Goal: Contribute content: Contribute content

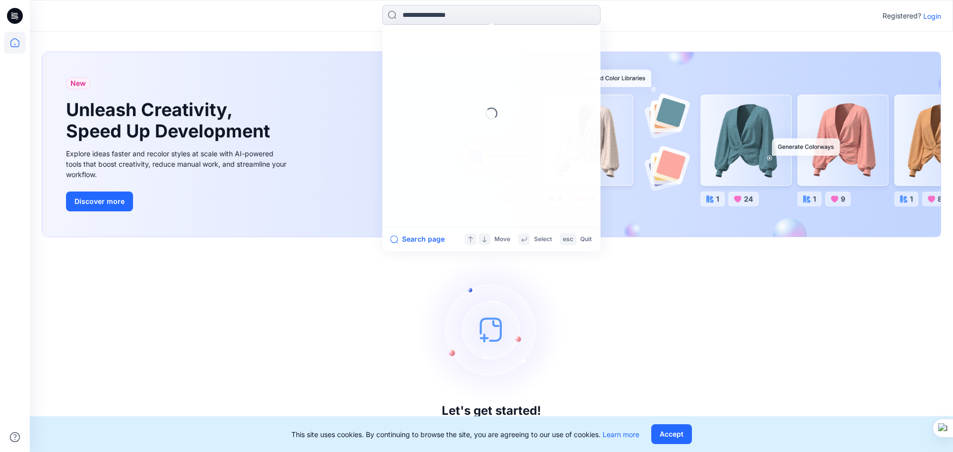
click at [431, 19] on input at bounding box center [491, 15] width 218 height 20
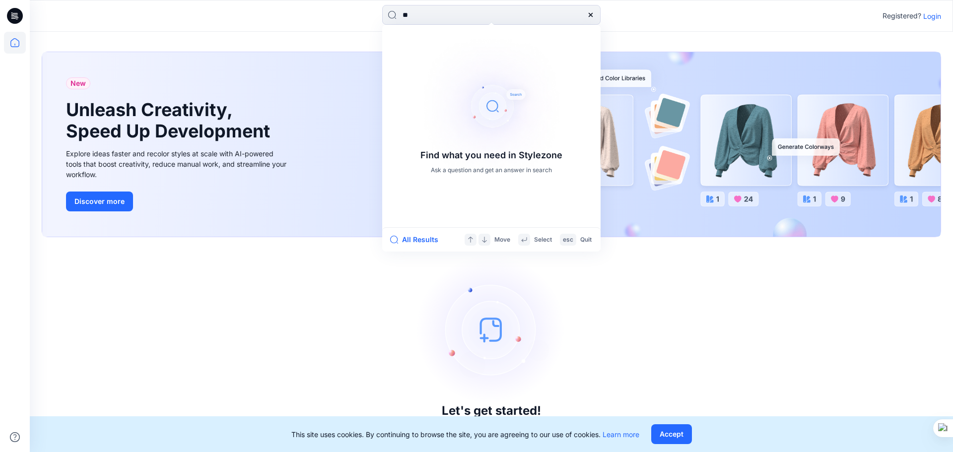
type input "**"
click at [12, 17] on icon at bounding box center [12, 16] width 3 height 0
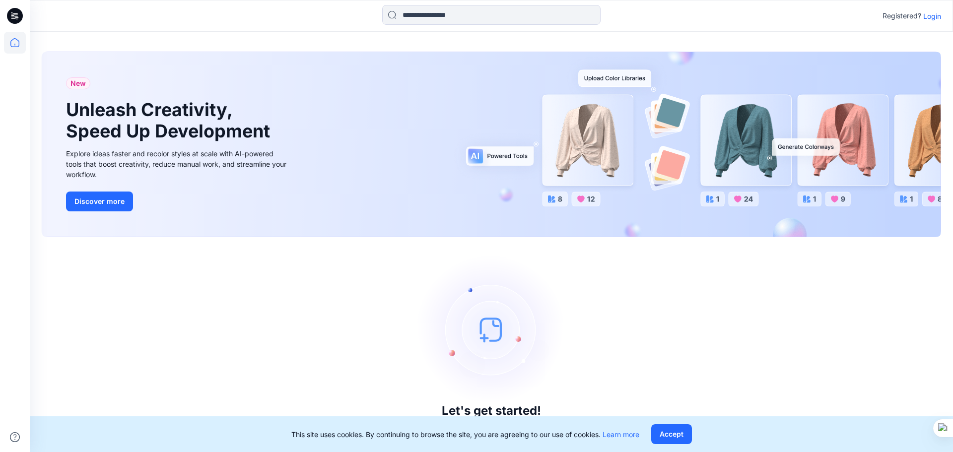
click at [931, 14] on p "Login" at bounding box center [932, 16] width 18 height 10
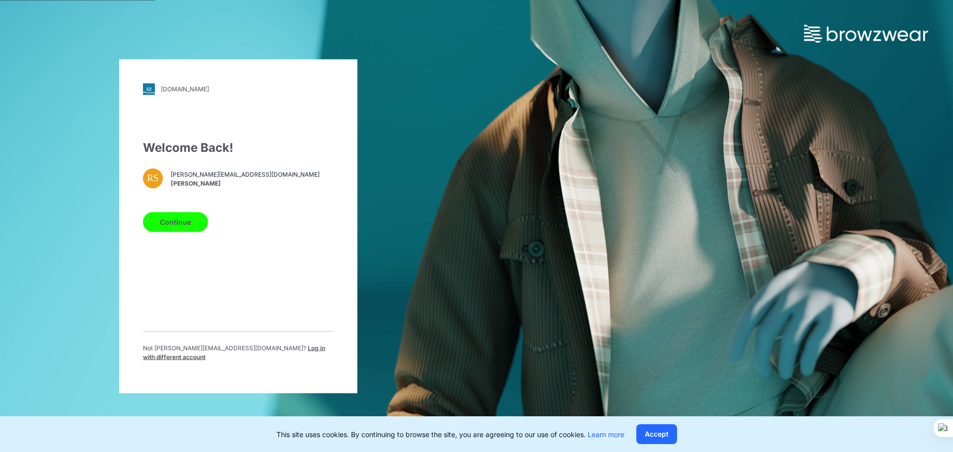
drag, startPoint x: 192, startPoint y: 231, endPoint x: 198, endPoint y: 232, distance: 6.0
click at [192, 231] on button "Continue" at bounding box center [175, 222] width 65 height 20
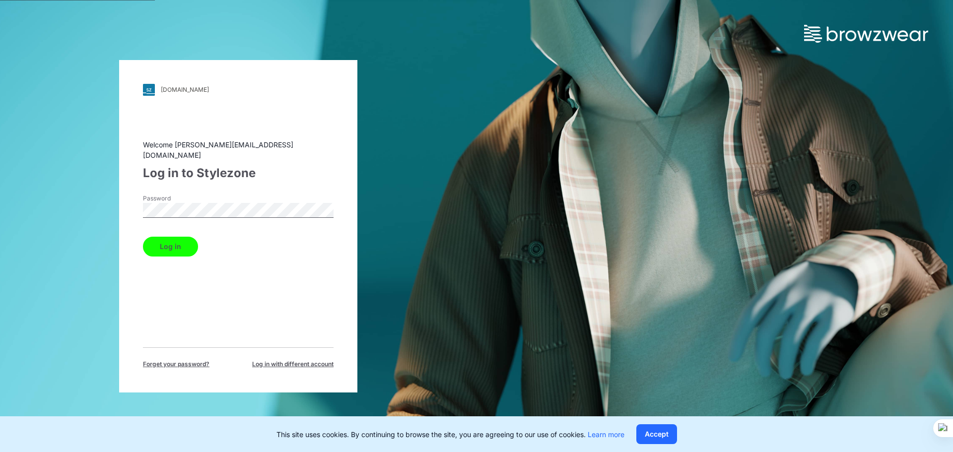
click at [167, 237] on button "Log in" at bounding box center [170, 247] width 55 height 20
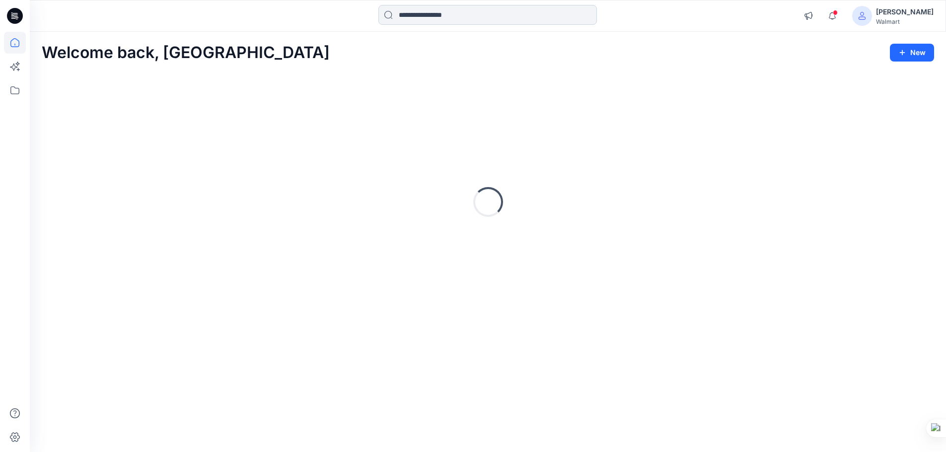
click at [435, 15] on input at bounding box center [487, 15] width 218 height 20
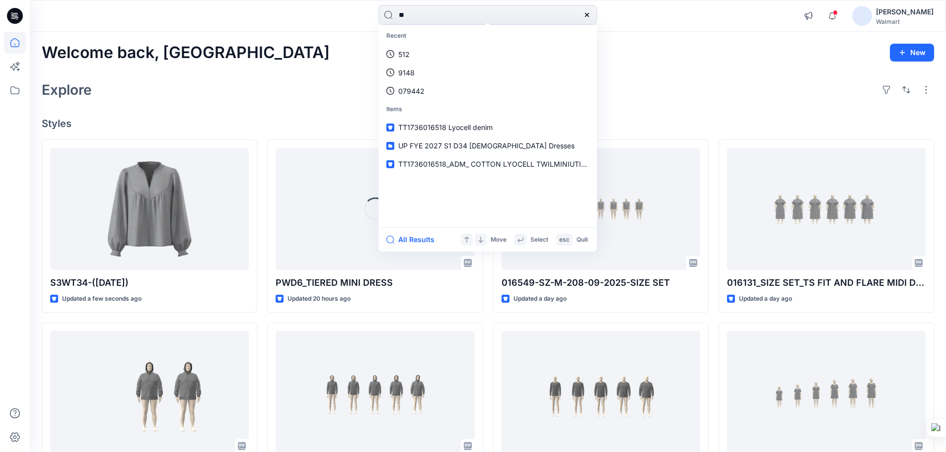
type input "***"
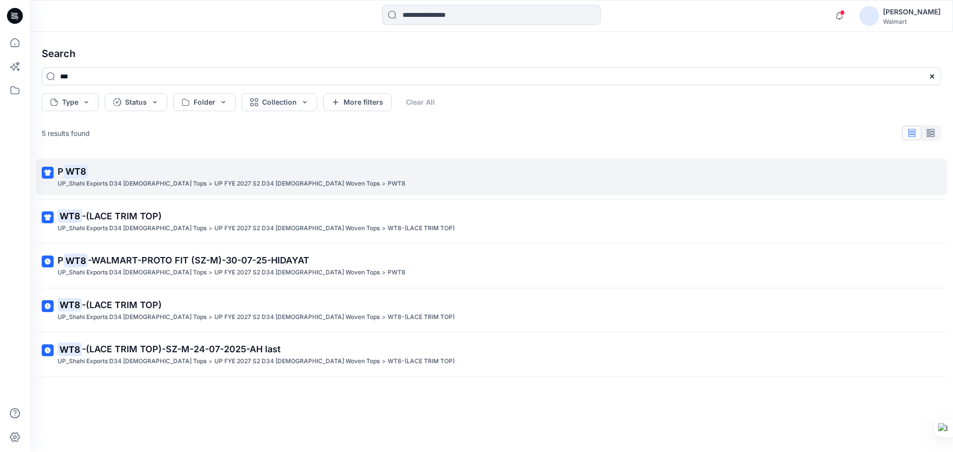
click at [75, 174] on mark "WT8" at bounding box center [76, 171] width 24 height 14
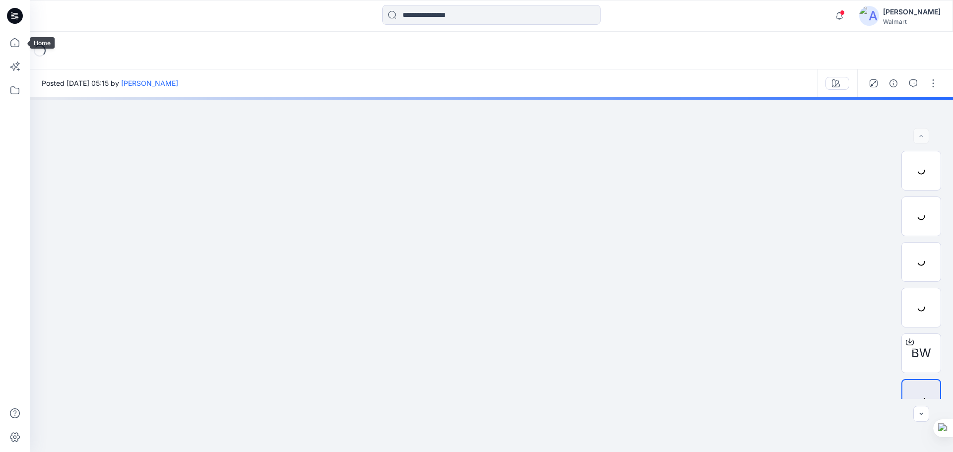
click at [16, 19] on icon at bounding box center [15, 16] width 16 height 16
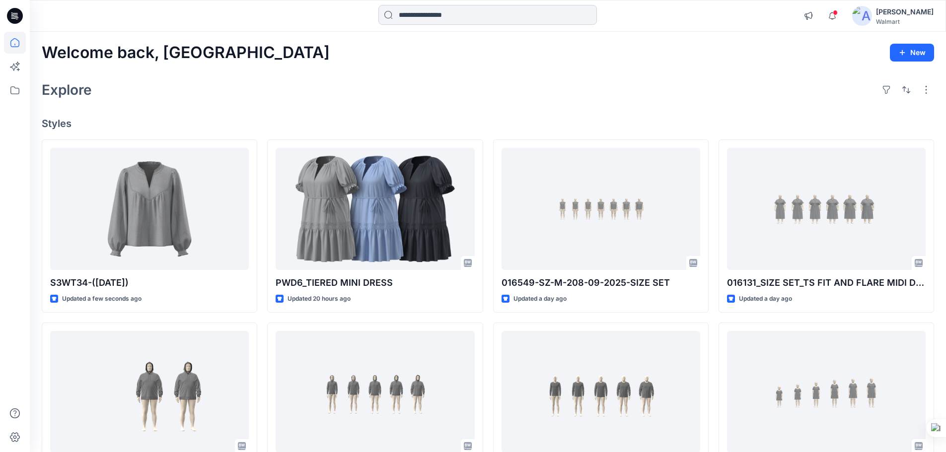
click at [431, 13] on input at bounding box center [487, 15] width 218 height 20
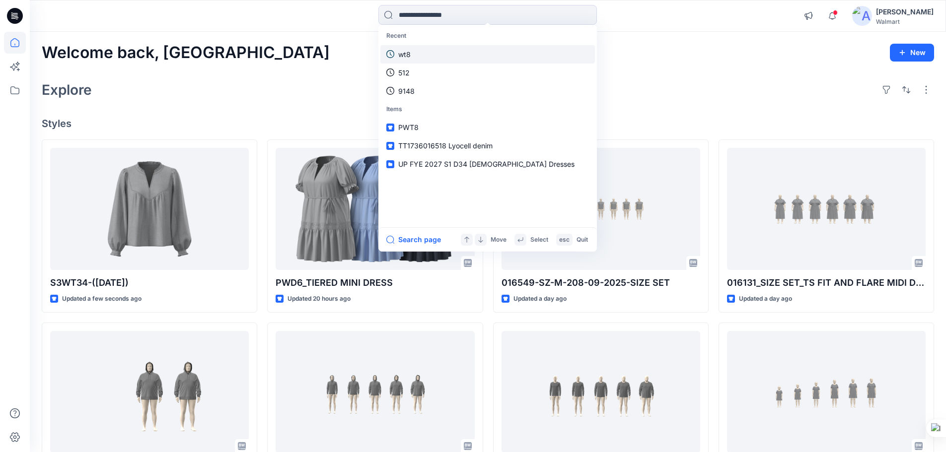
click at [418, 55] on link "wt8" at bounding box center [487, 54] width 214 height 18
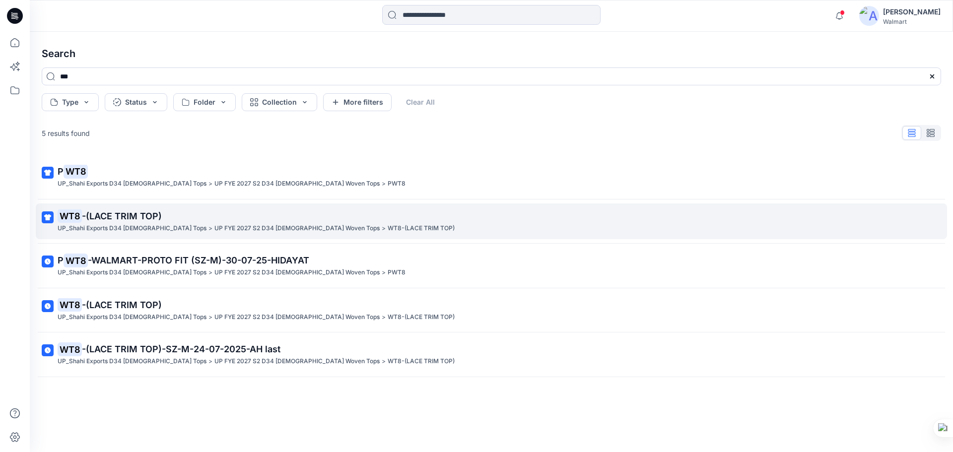
drag, startPoint x: 112, startPoint y: 225, endPoint x: 128, endPoint y: 221, distance: 16.4
click at [112, 224] on p "UP_Shahi Exports D34 [DEMOGRAPHIC_DATA] Tops" at bounding box center [132, 228] width 149 height 10
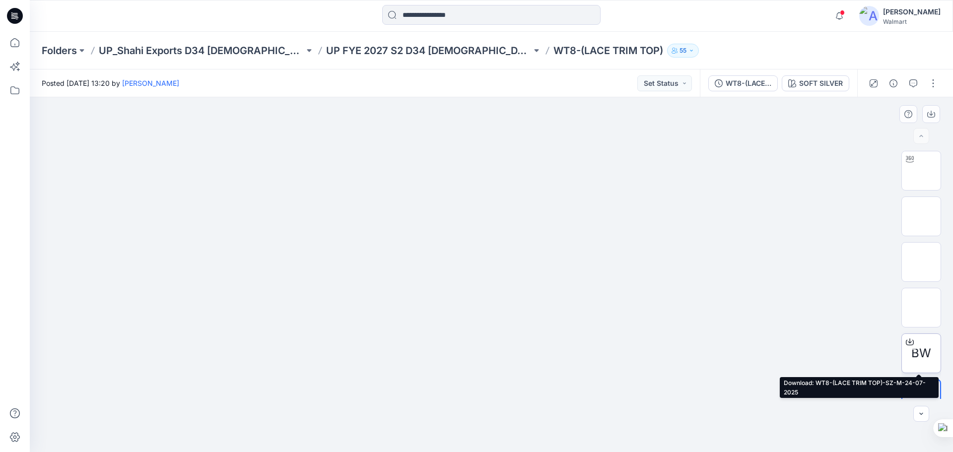
click at [923, 360] on span "BW" at bounding box center [922, 354] width 20 height 18
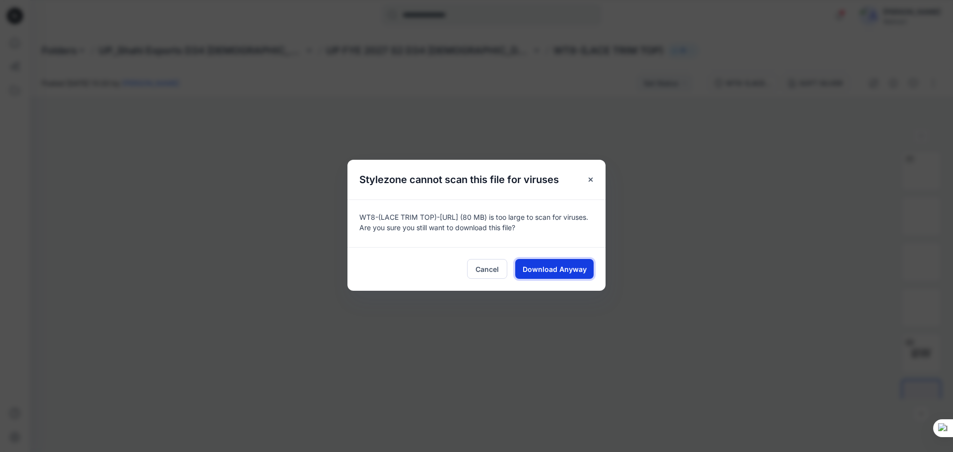
click at [569, 275] on span "Download Anyway" at bounding box center [555, 269] width 64 height 10
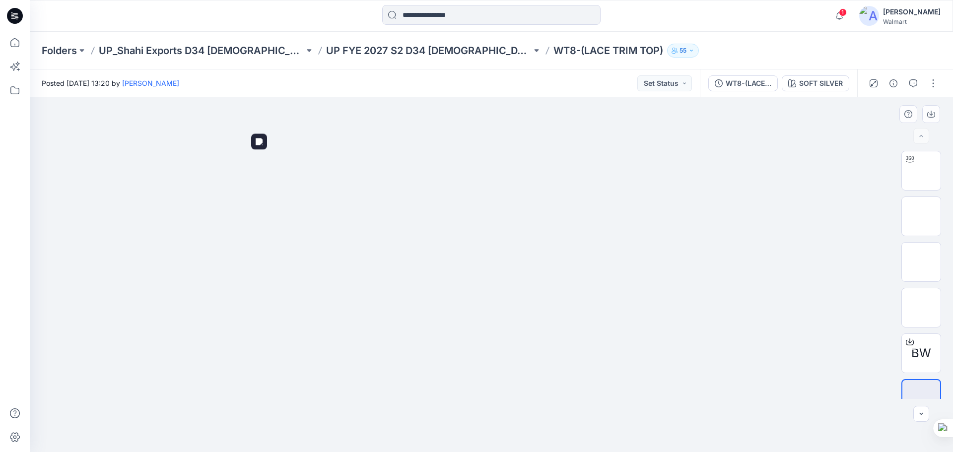
drag, startPoint x: 562, startPoint y: 283, endPoint x: 584, endPoint y: 282, distance: 21.9
click at [562, 126] on img at bounding box center [491, 126] width 496 height 0
click at [921, 171] on img at bounding box center [921, 171] width 0 height 0
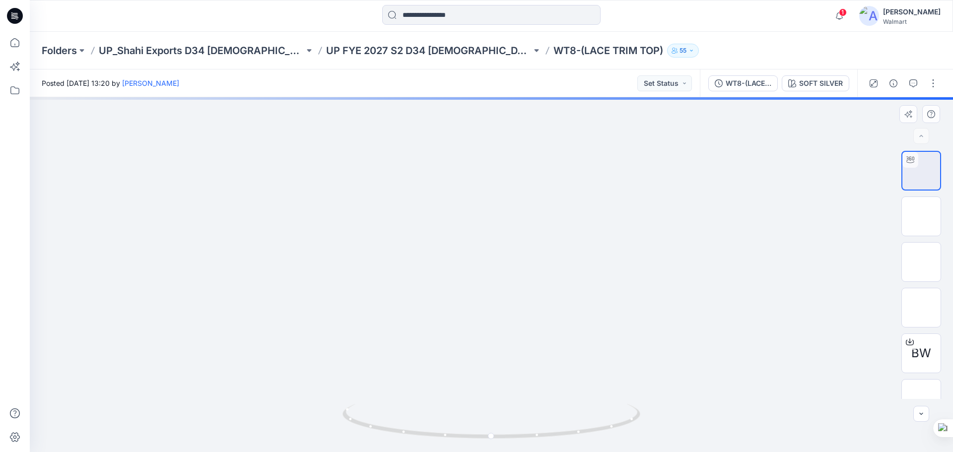
drag, startPoint x: 583, startPoint y: 199, endPoint x: 555, endPoint y: 282, distance: 87.4
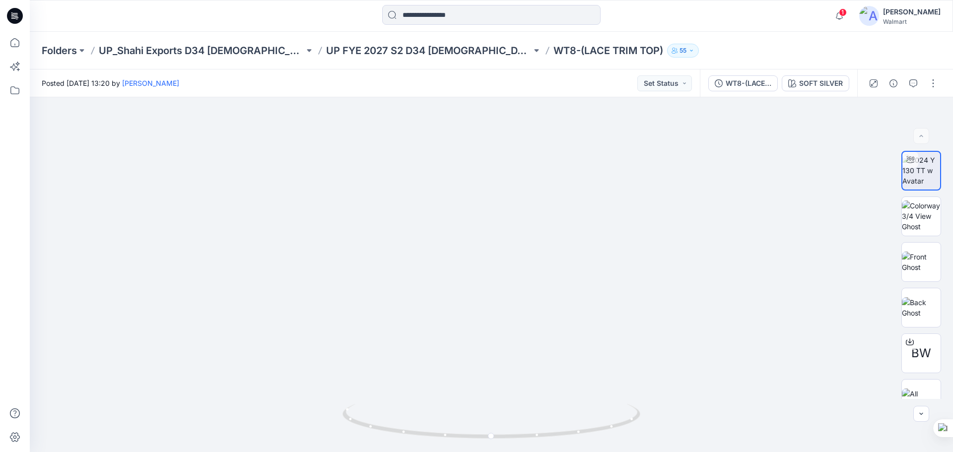
click at [16, 17] on icon at bounding box center [16, 17] width 3 height 0
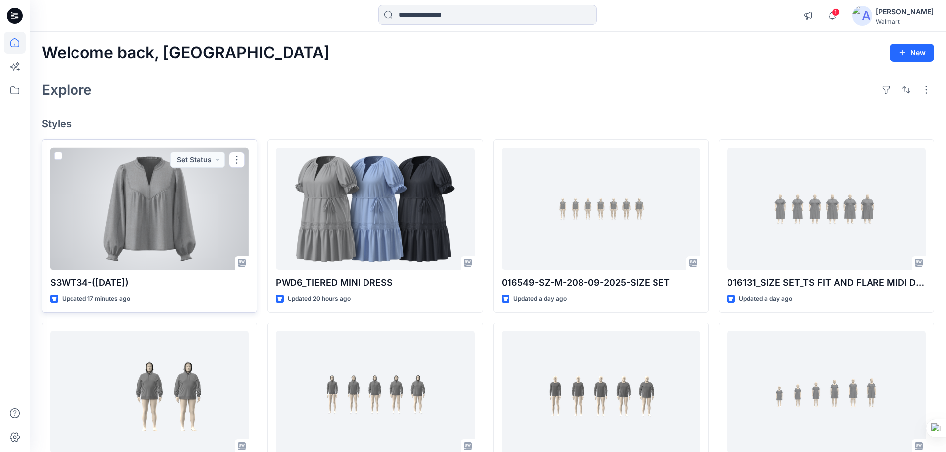
click at [145, 240] on div at bounding box center [149, 209] width 199 height 123
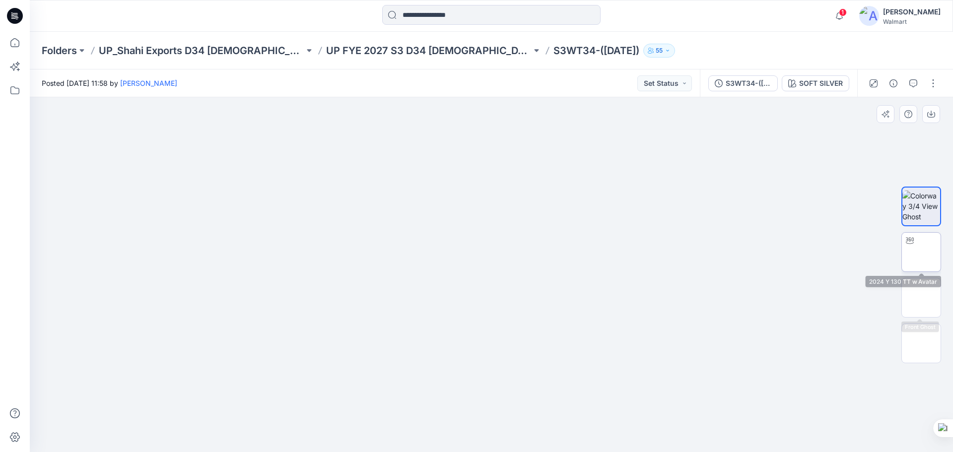
click at [921, 252] on img at bounding box center [921, 252] width 0 height 0
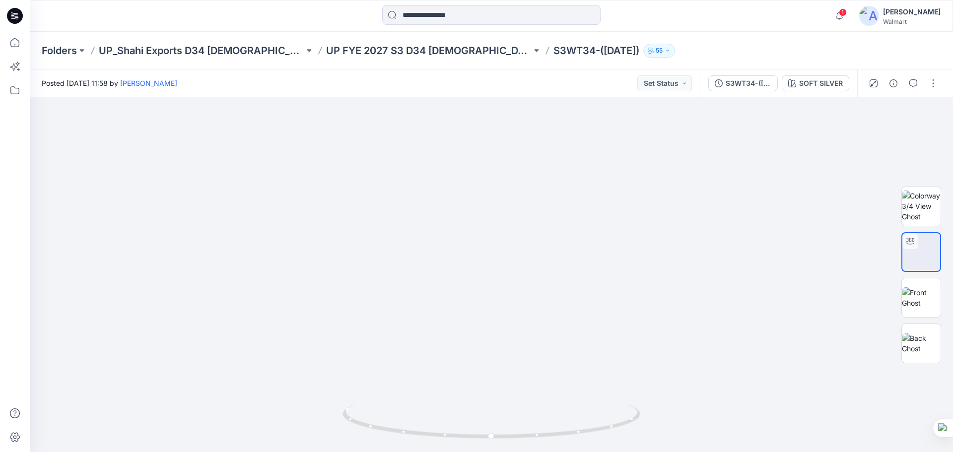
click at [19, 16] on icon at bounding box center [15, 16] width 16 height 16
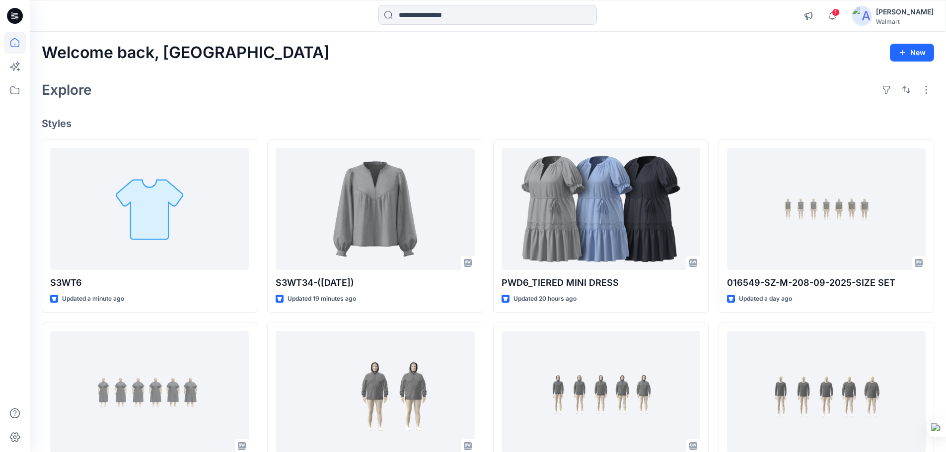
click at [23, 12] on div at bounding box center [15, 16] width 32 height 32
drag, startPoint x: 9, startPoint y: 16, endPoint x: 35, endPoint y: 19, distance: 25.9
click at [9, 16] on icon at bounding box center [15, 16] width 16 height 16
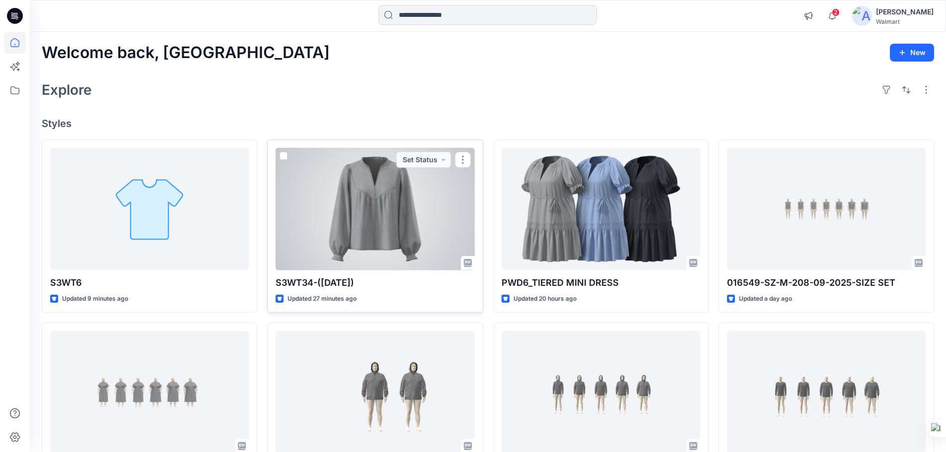
click at [373, 236] on div at bounding box center [375, 209] width 199 height 123
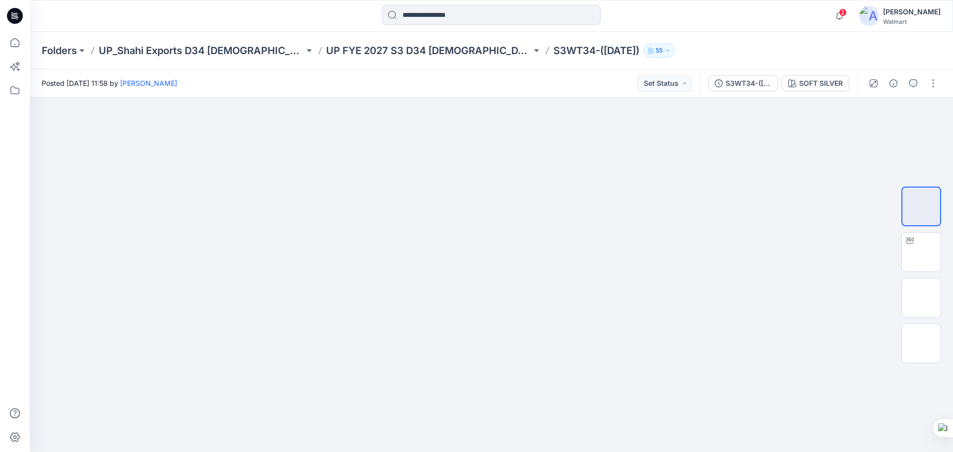
click at [19, 16] on icon at bounding box center [15, 16] width 16 height 16
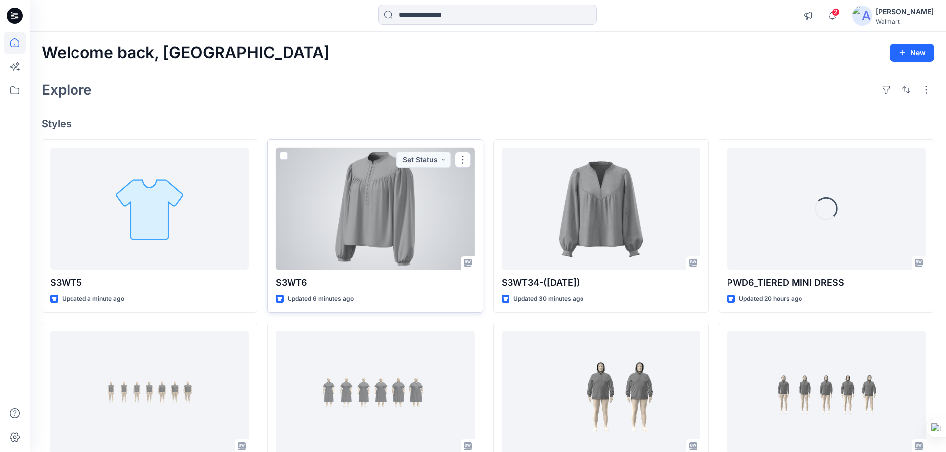
click at [387, 222] on div at bounding box center [375, 209] width 199 height 123
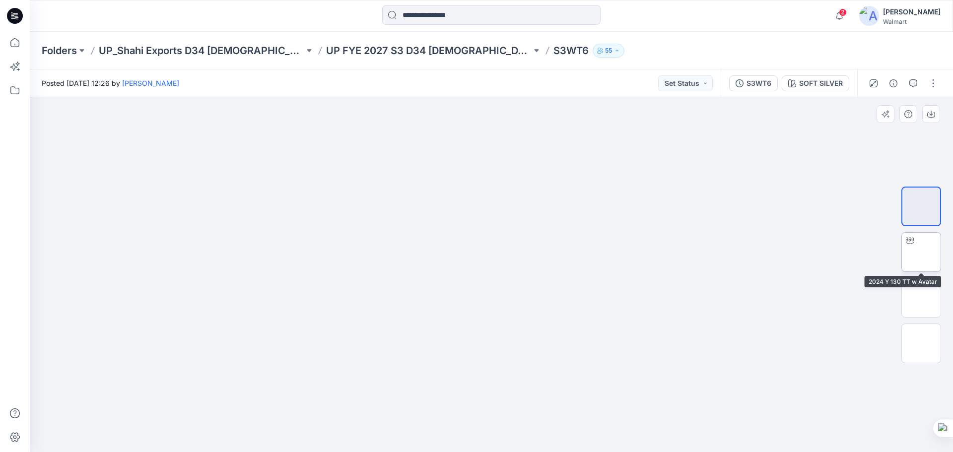
click at [921, 252] on img at bounding box center [921, 252] width 0 height 0
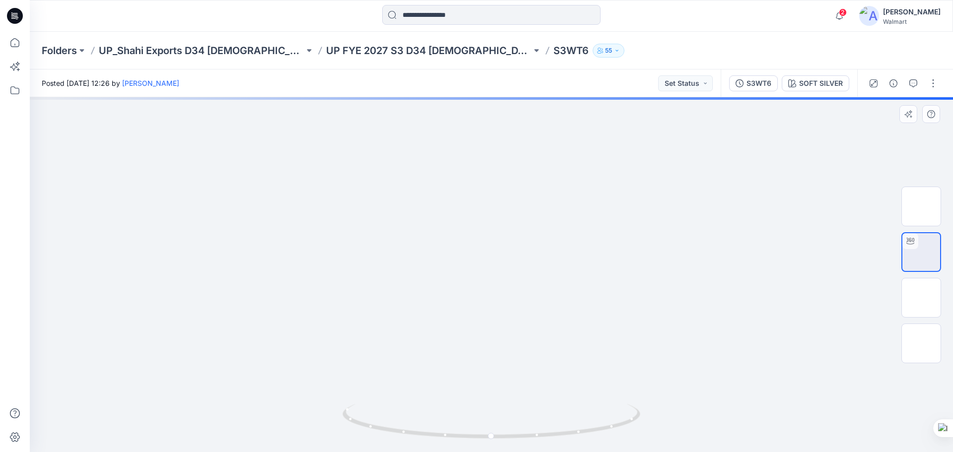
drag, startPoint x: 579, startPoint y: 239, endPoint x: 580, endPoint y: 324, distance: 84.9
drag, startPoint x: 584, startPoint y: 308, endPoint x: 578, endPoint y: 234, distance: 74.3
click at [921, 298] on img at bounding box center [921, 298] width 0 height 0
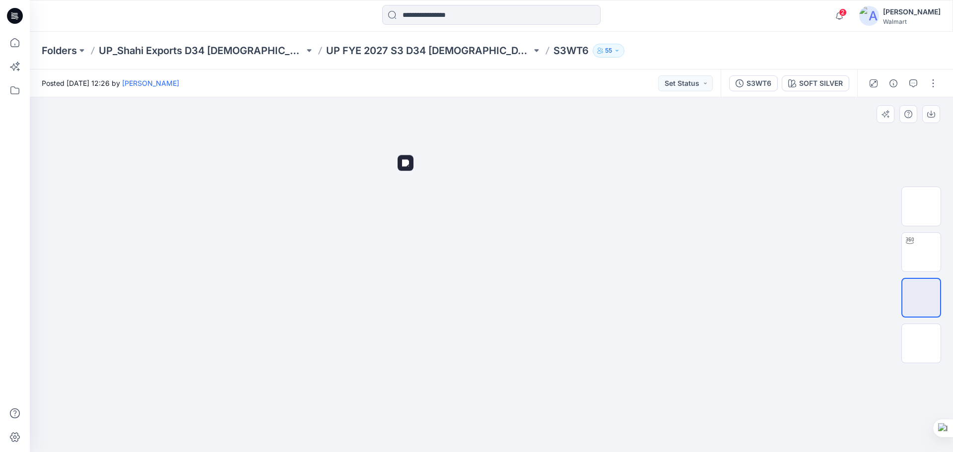
click at [513, 147] on img at bounding box center [492, 147] width 204 height 0
click at [921, 207] on img at bounding box center [921, 207] width 0 height 0
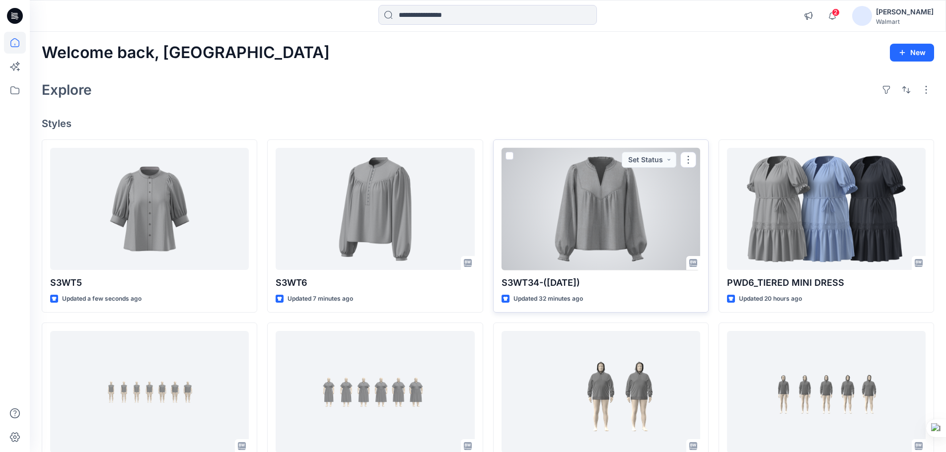
click at [628, 217] on div at bounding box center [600, 209] width 199 height 123
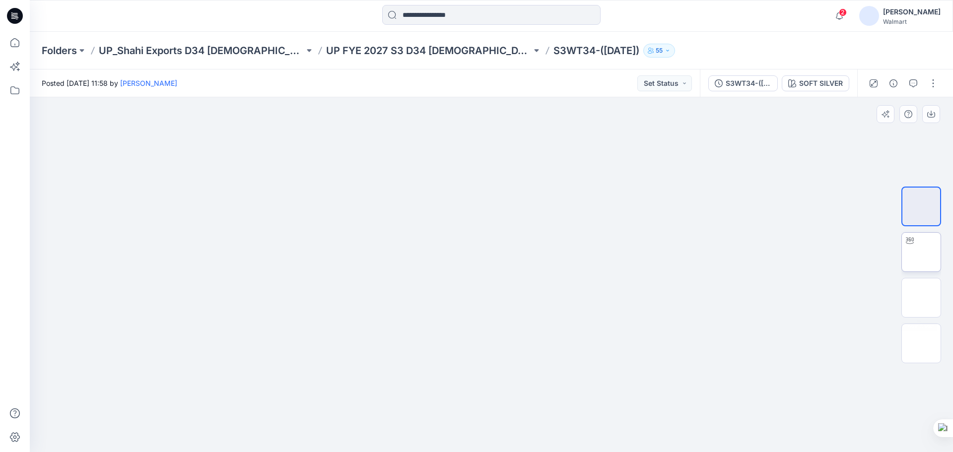
click at [921, 252] on img at bounding box center [921, 252] width 0 height 0
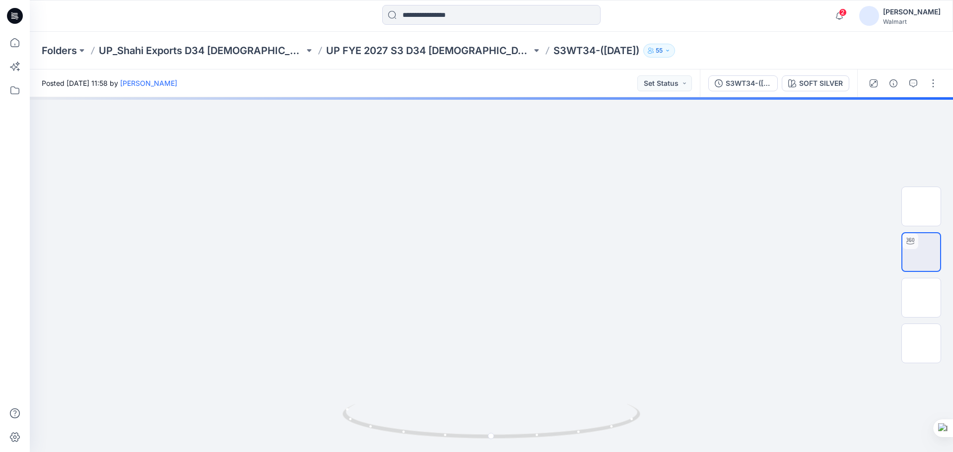
click at [14, 17] on icon at bounding box center [15, 16] width 16 height 16
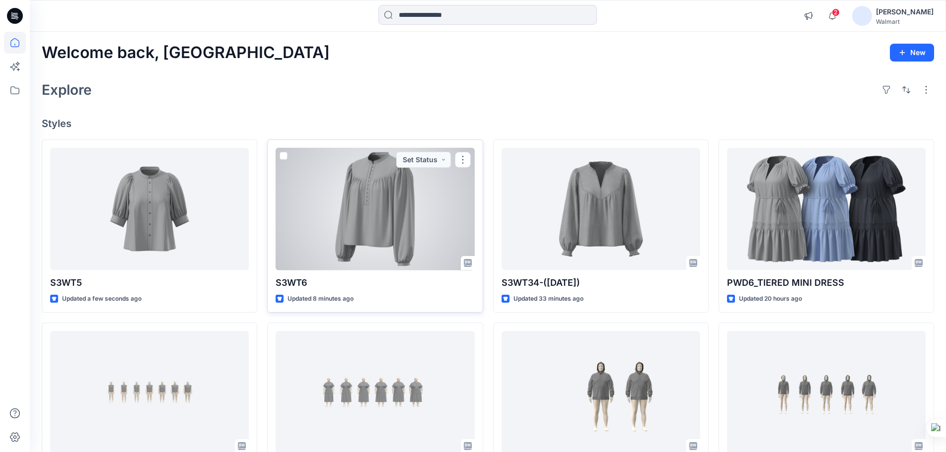
click at [378, 222] on div at bounding box center [375, 209] width 199 height 123
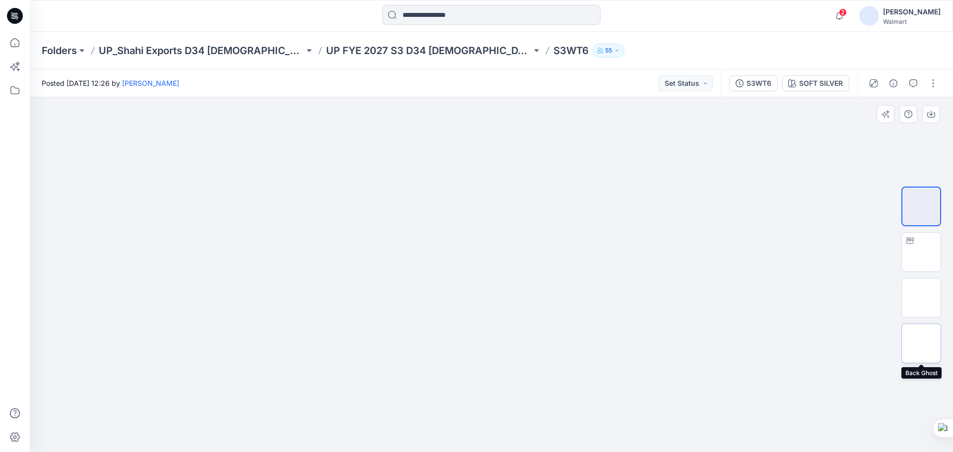
click at [921, 344] on img at bounding box center [921, 344] width 0 height 0
click at [18, 19] on icon at bounding box center [15, 16] width 16 height 32
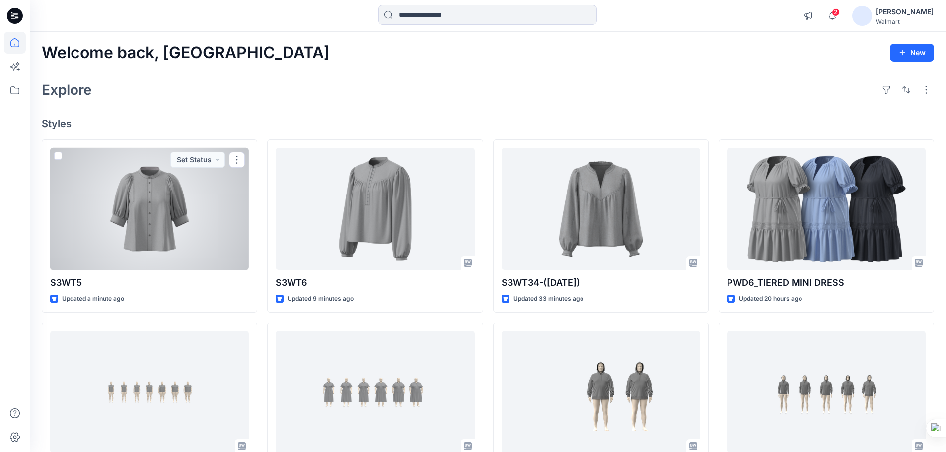
click at [163, 233] on div at bounding box center [149, 209] width 199 height 123
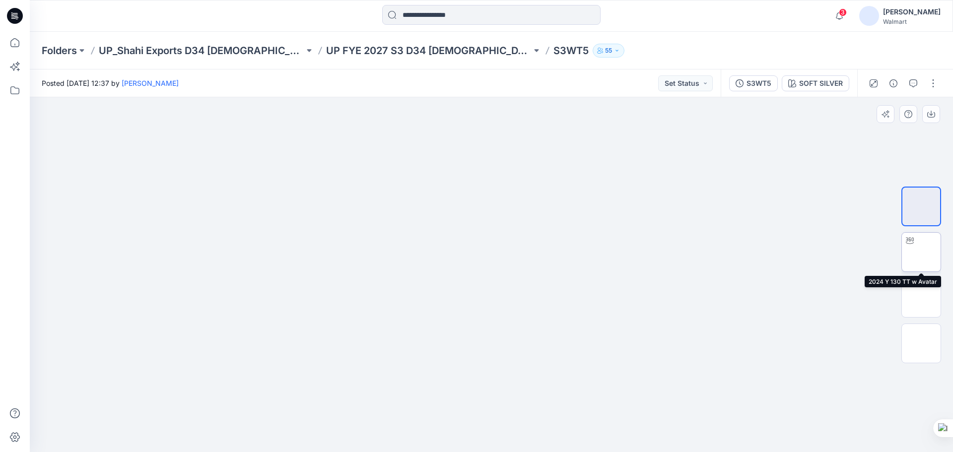
click at [921, 252] on img at bounding box center [921, 252] width 0 height 0
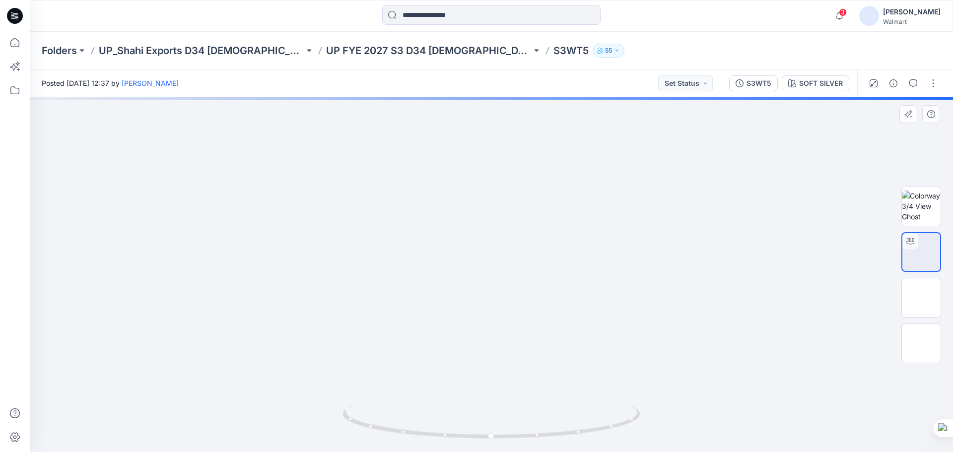
drag, startPoint x: 535, startPoint y: 238, endPoint x: 536, endPoint y: 303, distance: 65.5
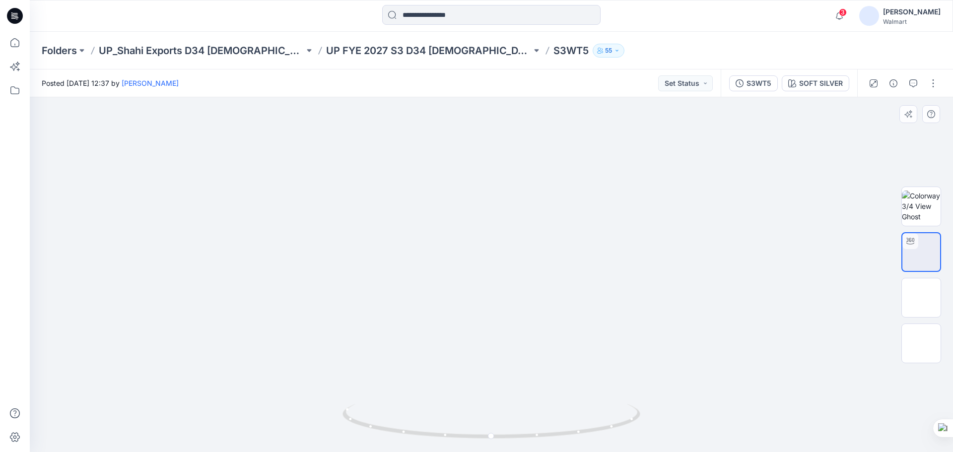
drag, startPoint x: 531, startPoint y: 281, endPoint x: 500, endPoint y: 288, distance: 31.1
drag, startPoint x: 480, startPoint y: 368, endPoint x: 501, endPoint y: 284, distance: 86.9
drag, startPoint x: 515, startPoint y: 437, endPoint x: 559, endPoint y: 416, distance: 48.8
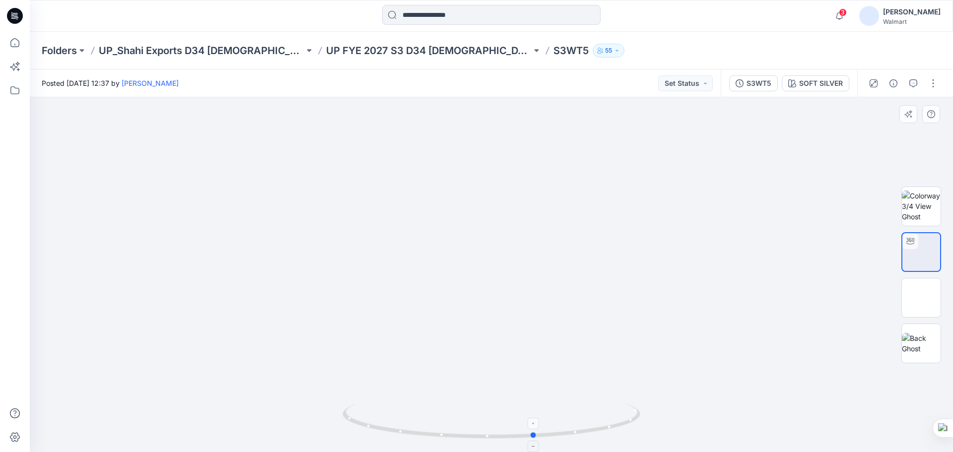
click at [559, 416] on icon at bounding box center [493, 422] width 300 height 37
click at [17, 16] on icon at bounding box center [15, 16] width 16 height 16
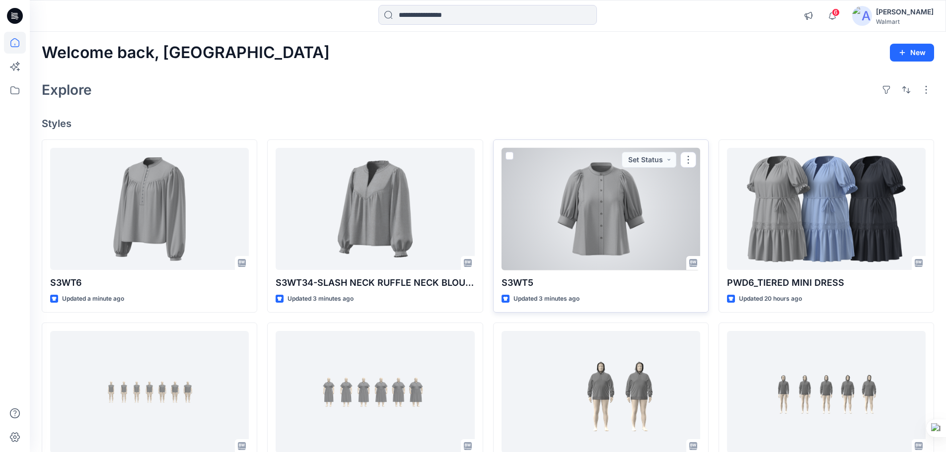
click at [592, 226] on div at bounding box center [600, 209] width 199 height 123
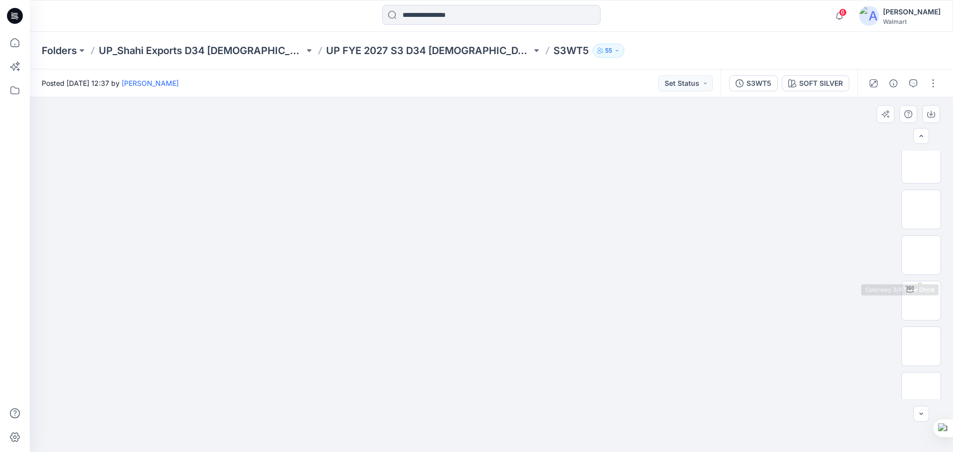
scroll to position [99, 0]
click at [931, 81] on button "button" at bounding box center [933, 83] width 16 height 16
click at [866, 136] on p "Edit" at bounding box center [870, 134] width 12 height 10
click at [936, 85] on button "button" at bounding box center [933, 83] width 16 height 16
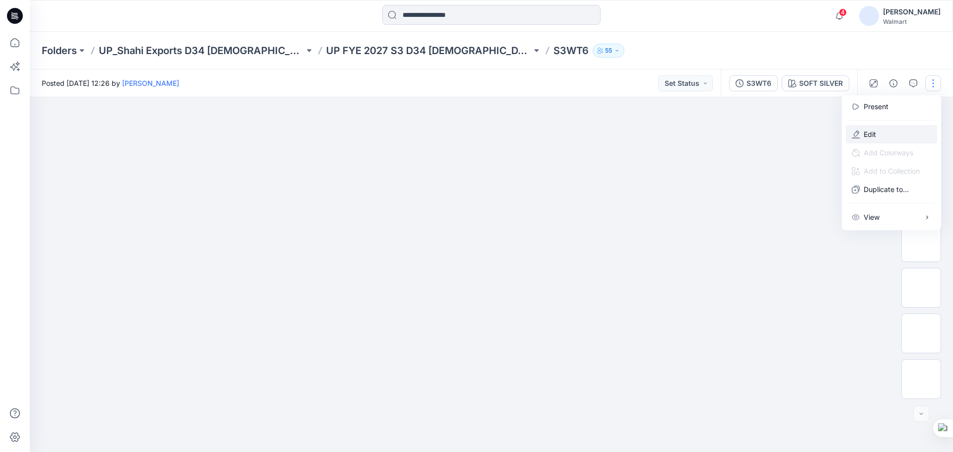
click at [883, 134] on button "Edit" at bounding box center [891, 134] width 91 height 18
click at [877, 136] on button "Edit" at bounding box center [891, 134] width 91 height 18
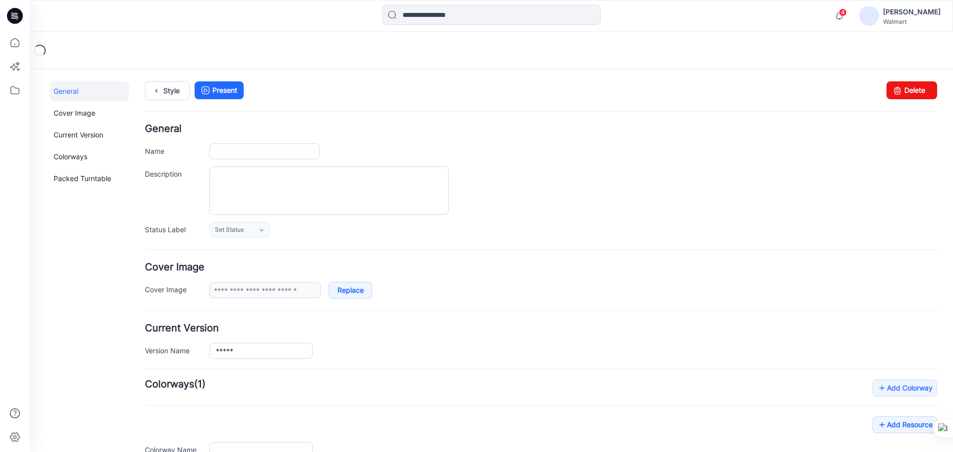
type input "*****"
type input "**********"
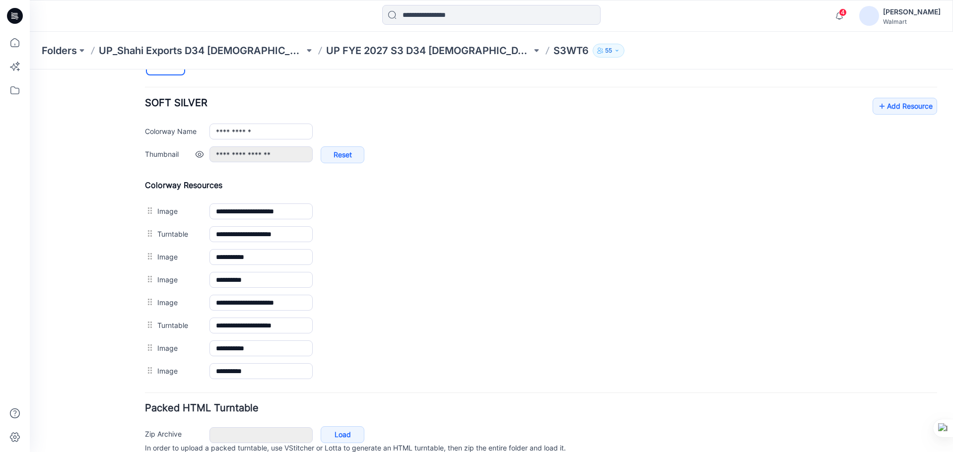
scroll to position [414, 0]
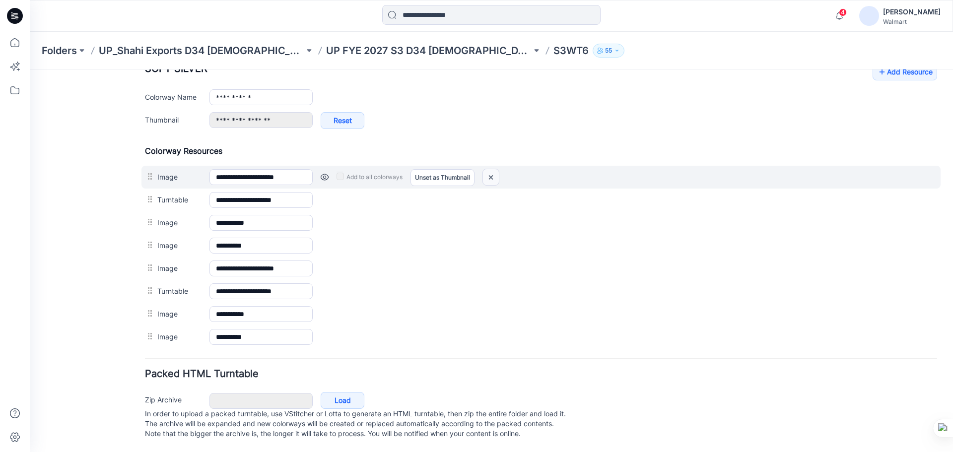
drag, startPoint x: 492, startPoint y: 169, endPoint x: 549, endPoint y: 101, distance: 88.9
click at [492, 169] on img at bounding box center [491, 177] width 16 height 16
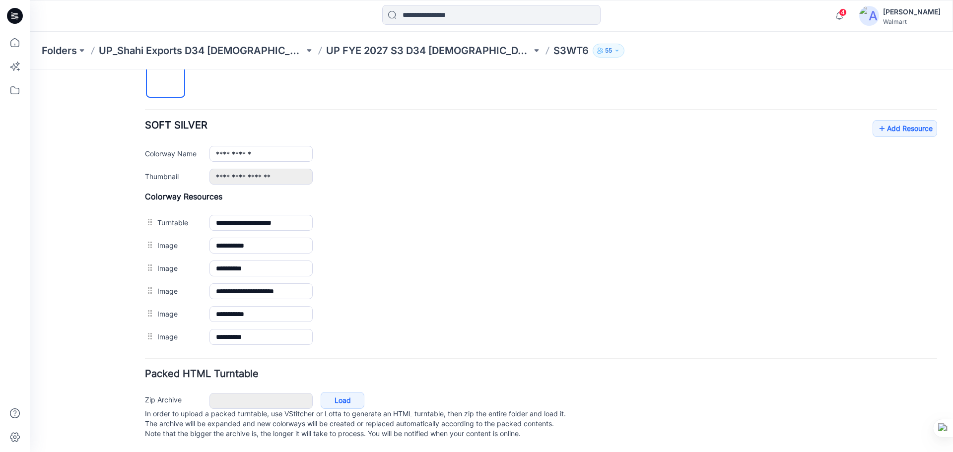
scroll to position [357, 0]
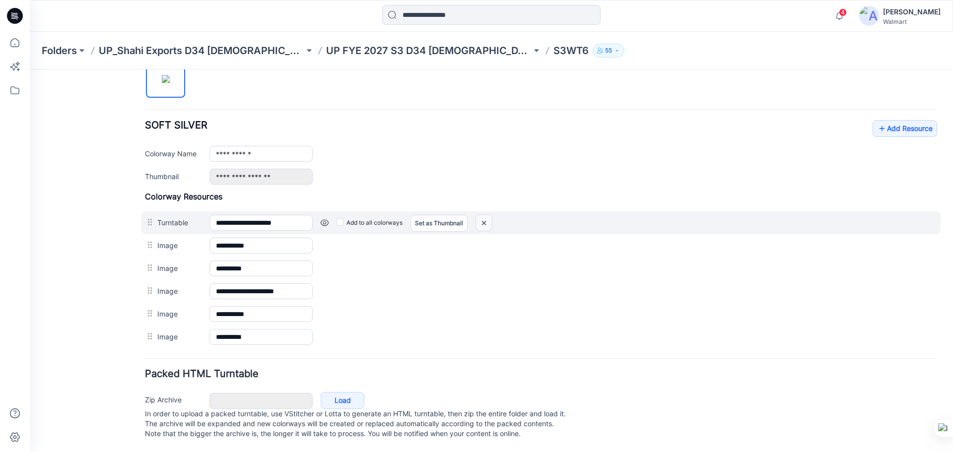
drag, startPoint x: 486, startPoint y: 217, endPoint x: 550, endPoint y: 101, distance: 132.7
click at [486, 217] on img at bounding box center [484, 223] width 16 height 16
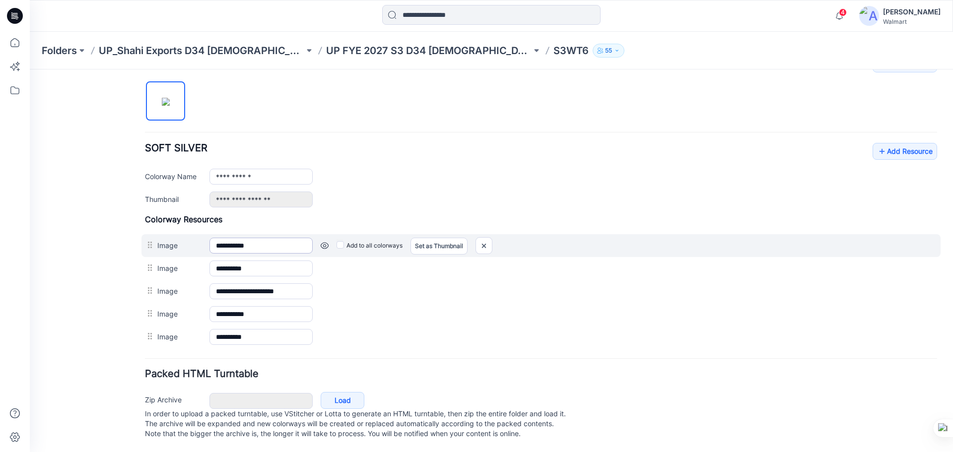
scroll to position [334, 0]
drag, startPoint x: 485, startPoint y: 238, endPoint x: 559, endPoint y: 104, distance: 152.9
click at [485, 238] on img at bounding box center [484, 246] width 16 height 16
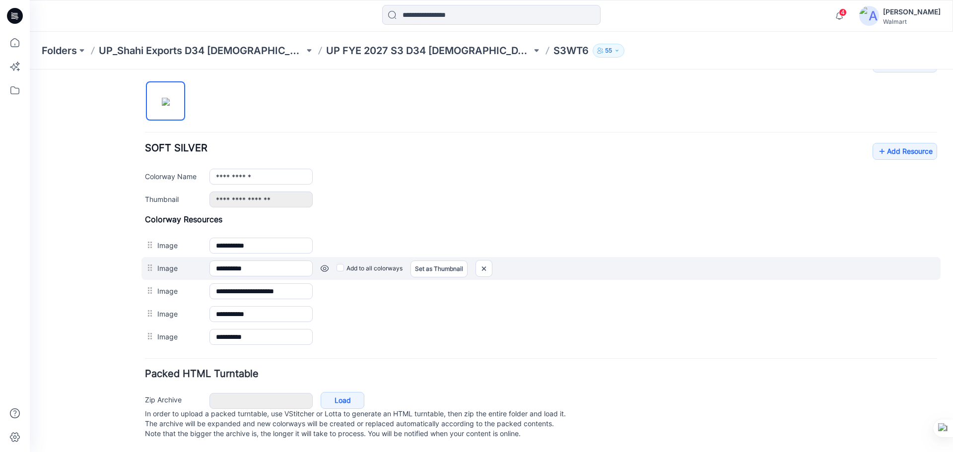
scroll to position [311, 0]
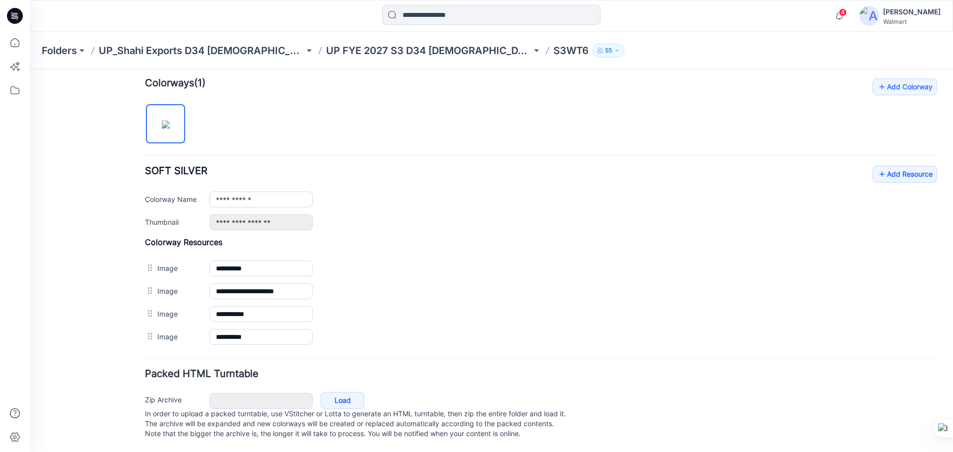
click at [17, 16] on icon at bounding box center [16, 16] width 4 height 0
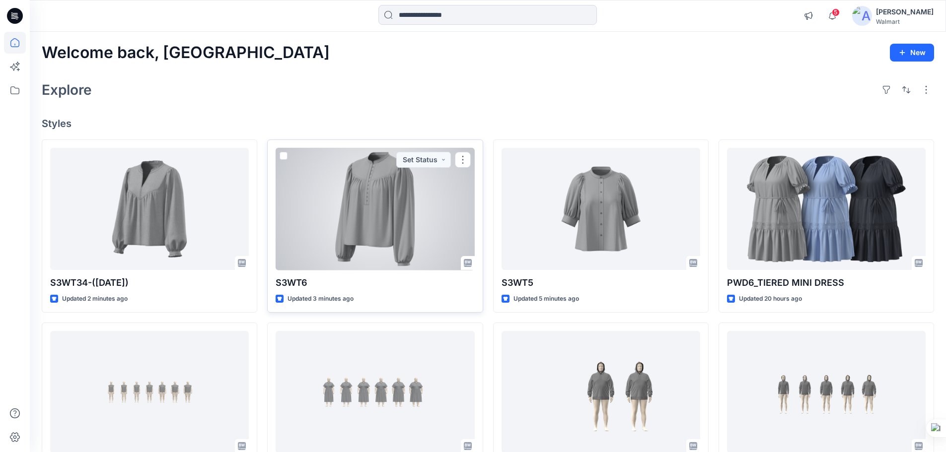
click at [376, 197] on div at bounding box center [375, 209] width 199 height 123
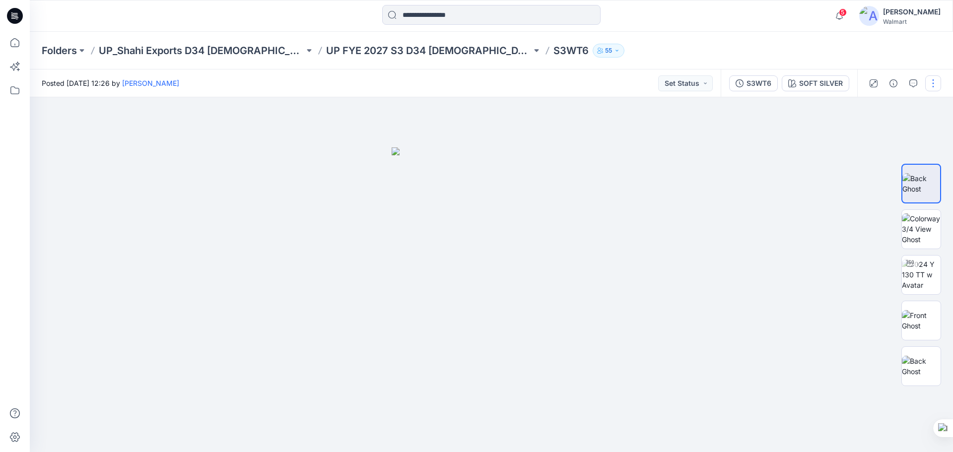
click at [929, 84] on button "button" at bounding box center [933, 83] width 16 height 16
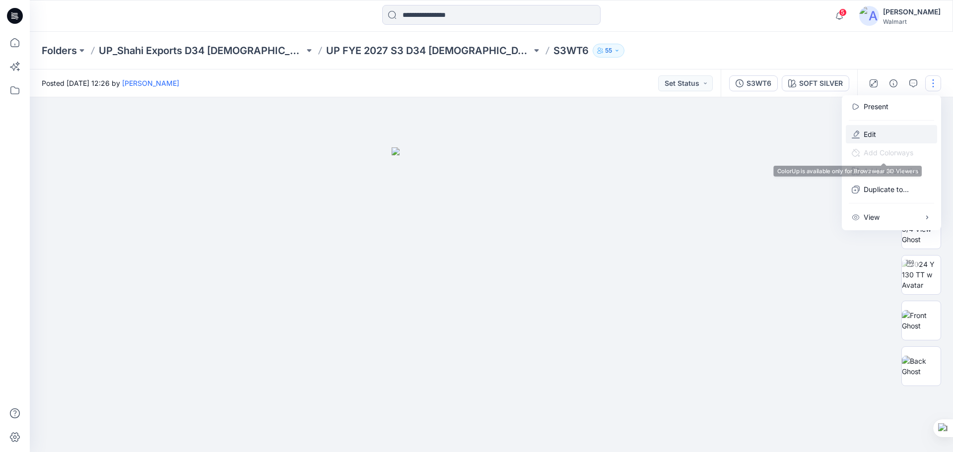
click at [872, 133] on p "Edit" at bounding box center [870, 134] width 12 height 10
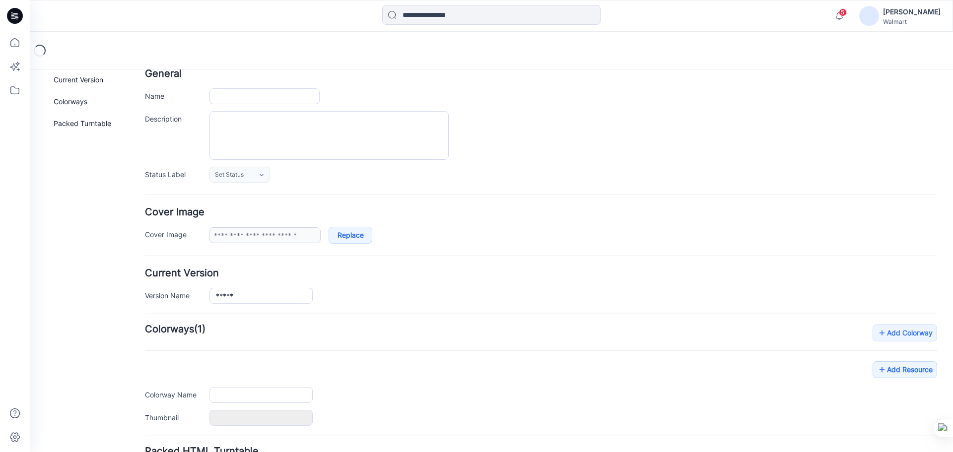
type input "*****"
type input "**********"
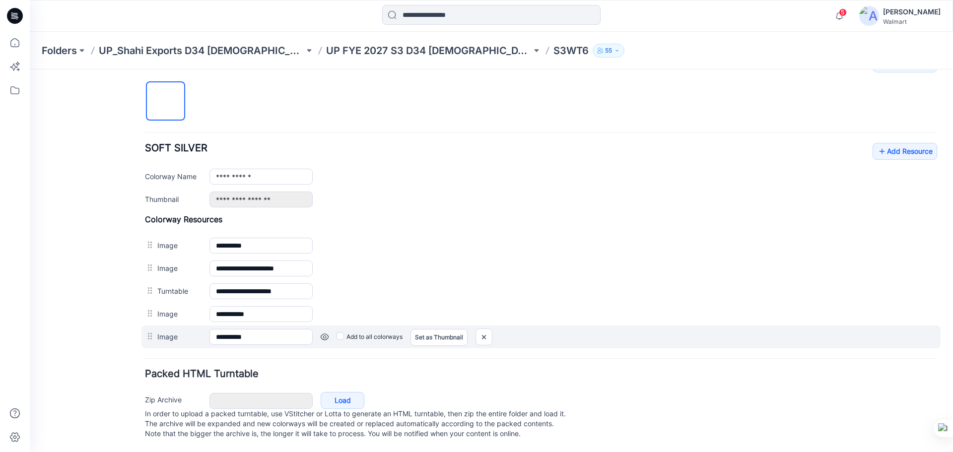
scroll to position [334, 0]
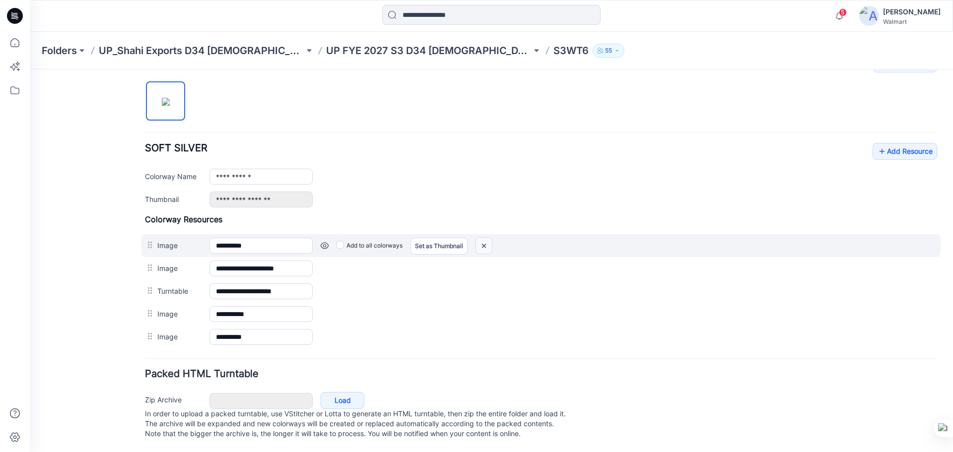
drag, startPoint x: 488, startPoint y: 235, endPoint x: 549, endPoint y: 99, distance: 149.4
click at [488, 238] on img at bounding box center [484, 246] width 16 height 16
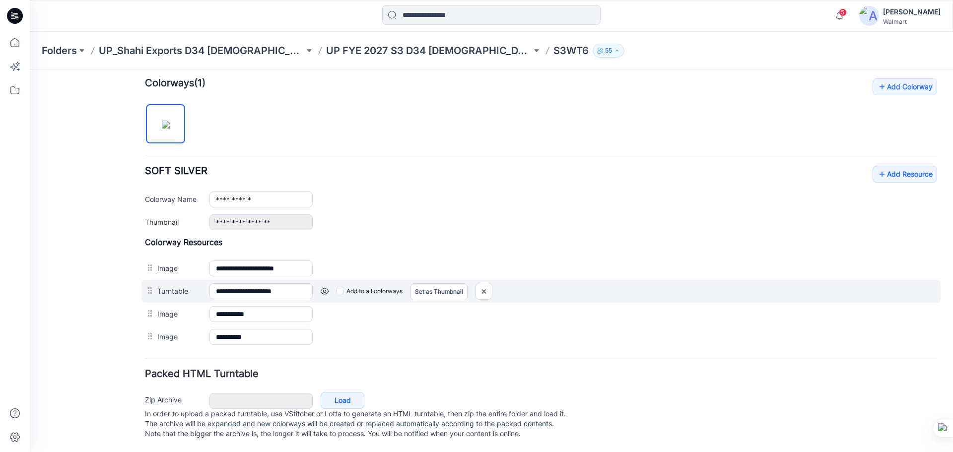
scroll to position [311, 0]
click at [150, 283] on div at bounding box center [151, 290] width 12 height 15
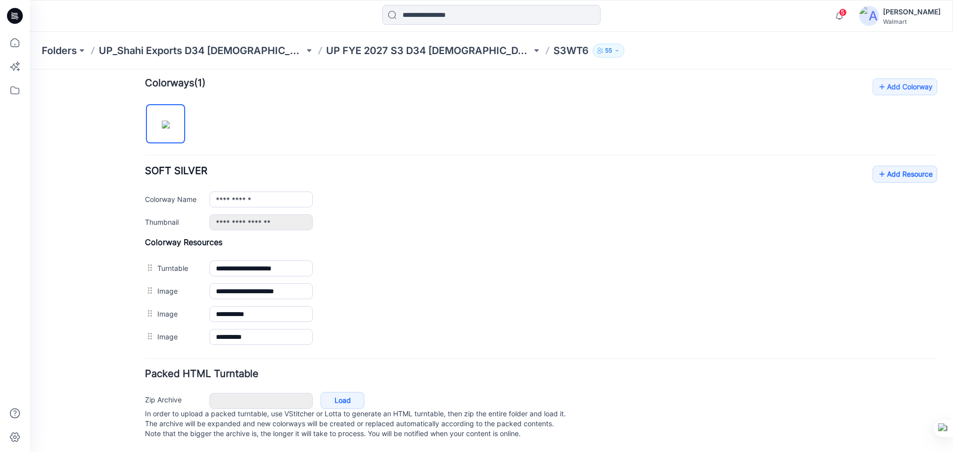
click at [17, 17] on icon at bounding box center [16, 17] width 3 height 0
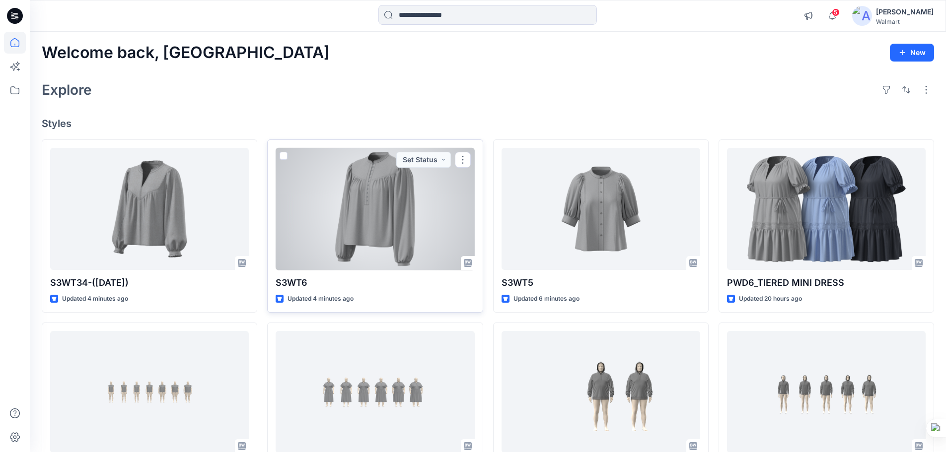
click at [403, 232] on div at bounding box center [375, 209] width 199 height 123
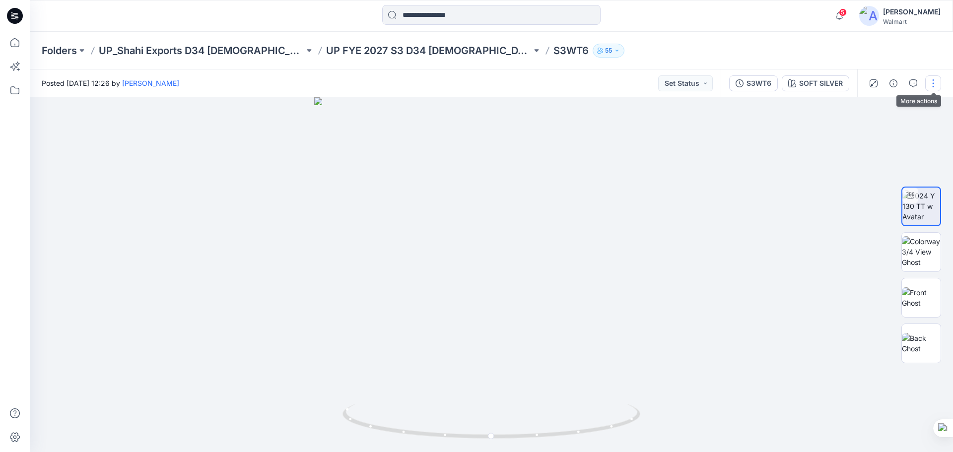
click at [930, 85] on button "button" at bounding box center [933, 83] width 16 height 16
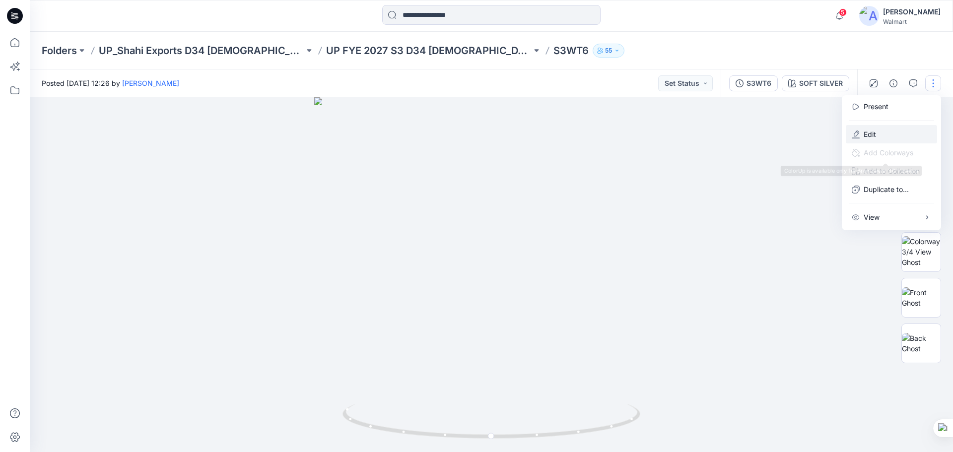
click at [866, 136] on p "Edit" at bounding box center [870, 134] width 12 height 10
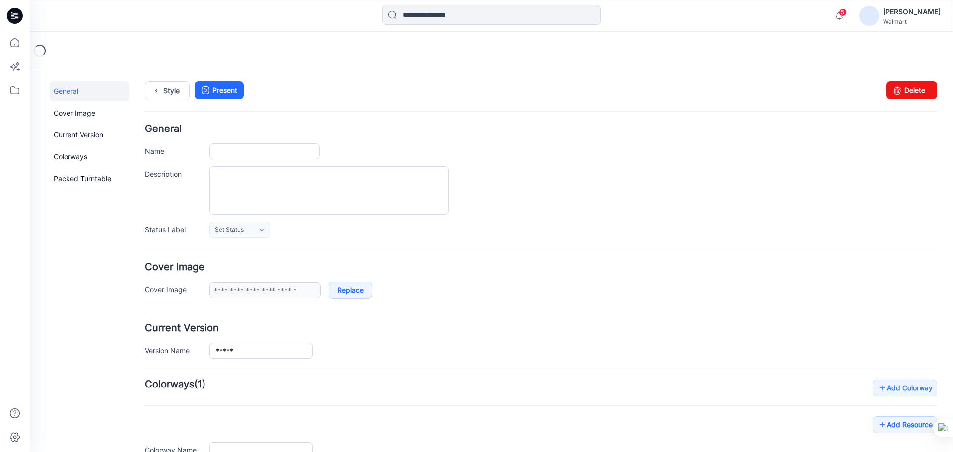
type input "*****"
type input "**********"
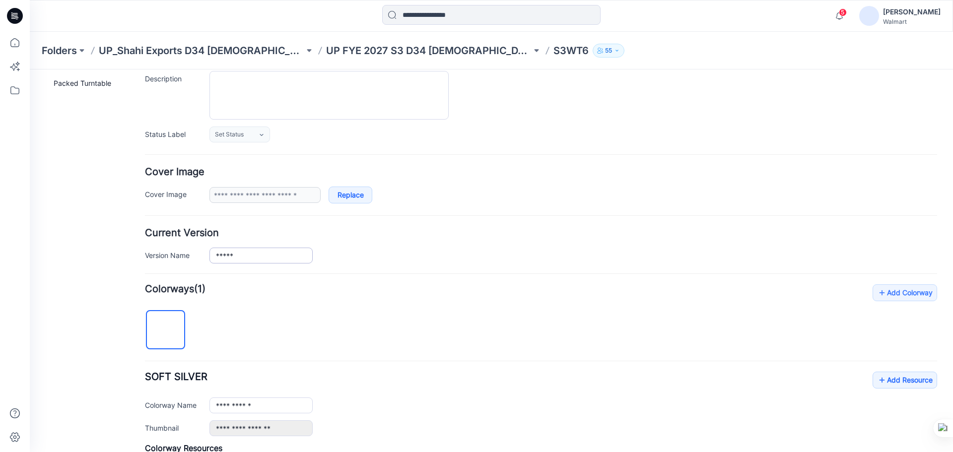
scroll to position [311, 0]
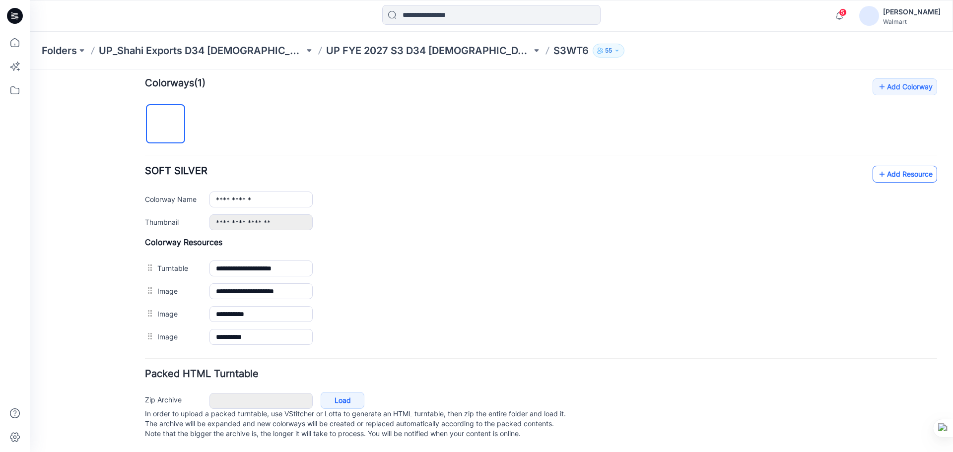
click at [902, 166] on link "Add Resource" at bounding box center [905, 174] width 65 height 17
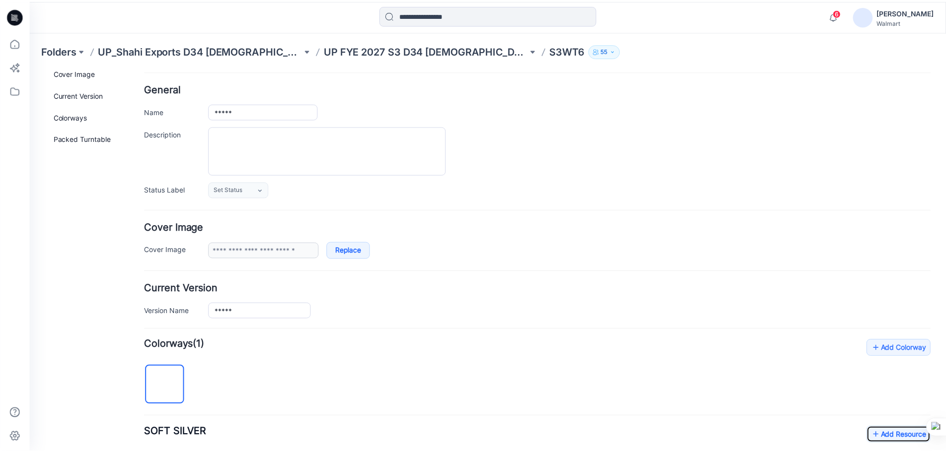
scroll to position [0, 0]
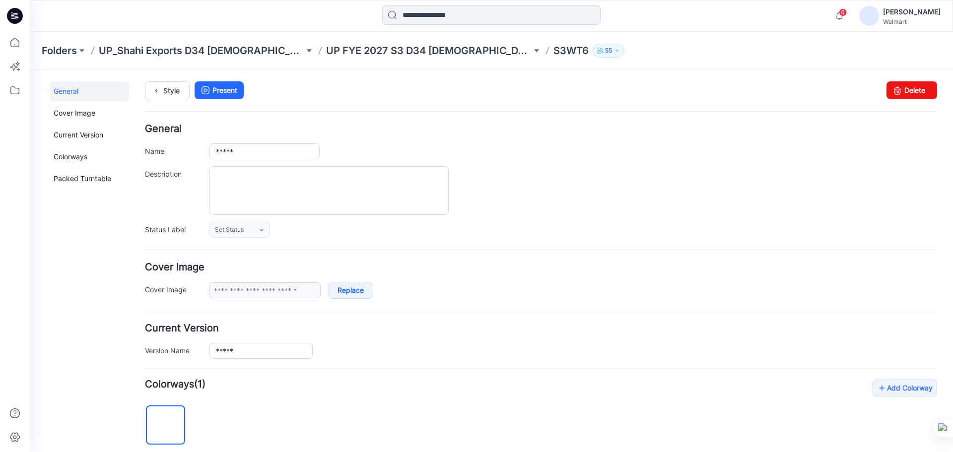
click at [8, 13] on icon at bounding box center [15, 16] width 16 height 16
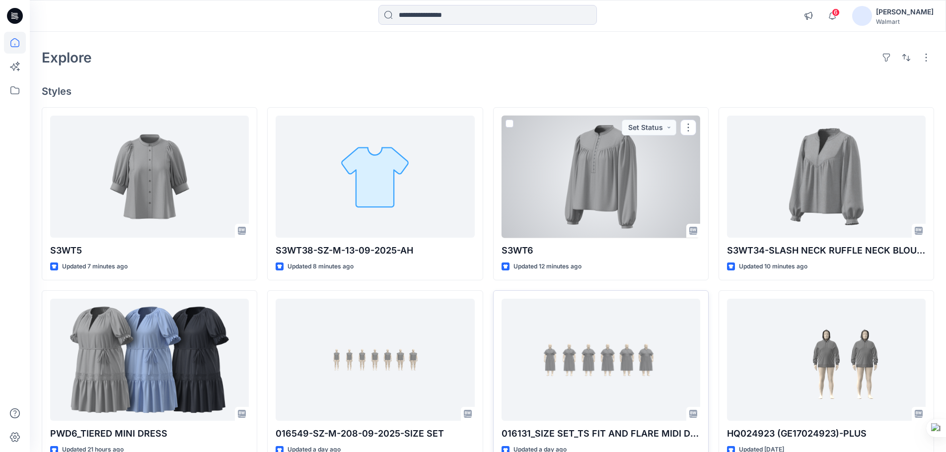
scroll to position [99, 0]
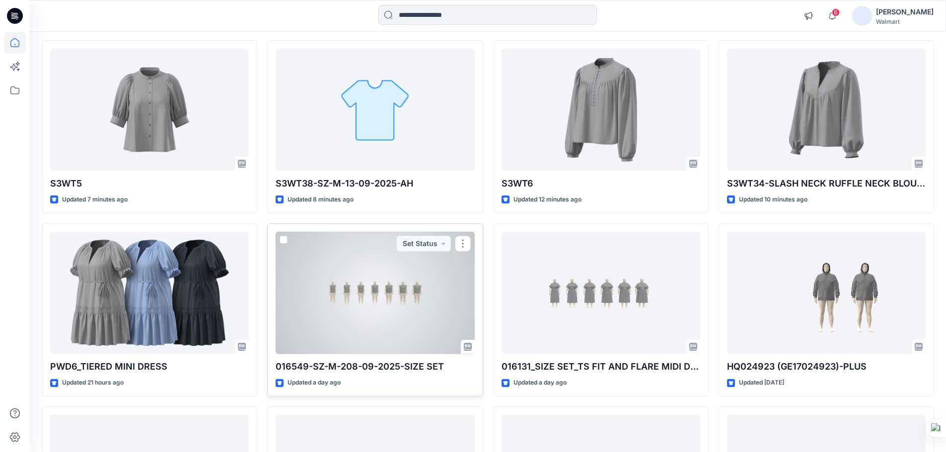
click at [371, 309] on div at bounding box center [375, 293] width 199 height 123
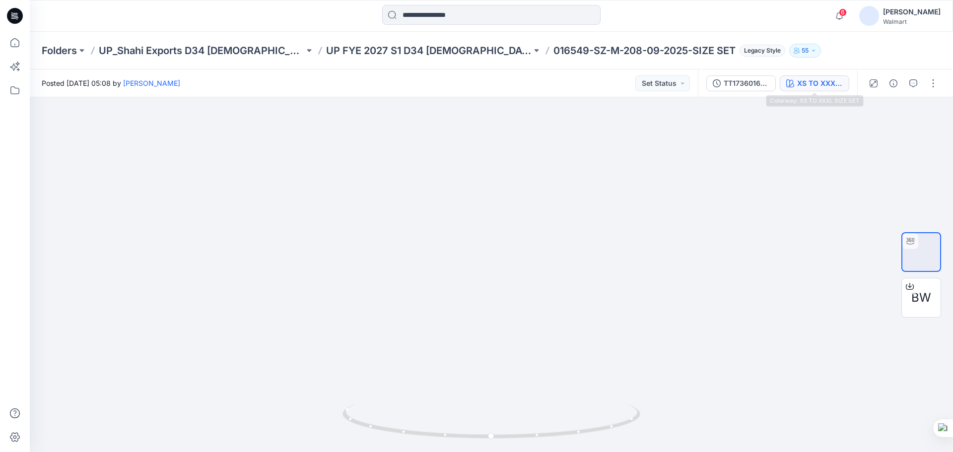
click at [833, 85] on div "XS TO XXXL SIZE SET" at bounding box center [820, 83] width 46 height 11
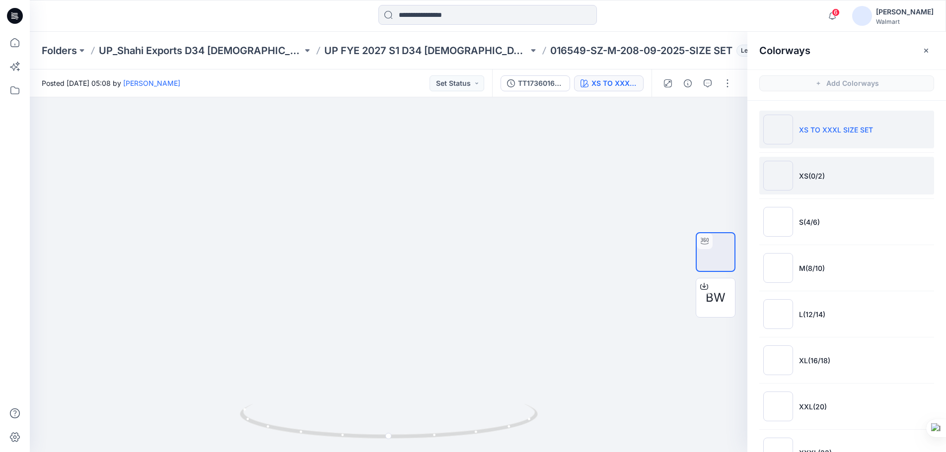
click at [812, 176] on p "XS(0/2)" at bounding box center [812, 176] width 26 height 10
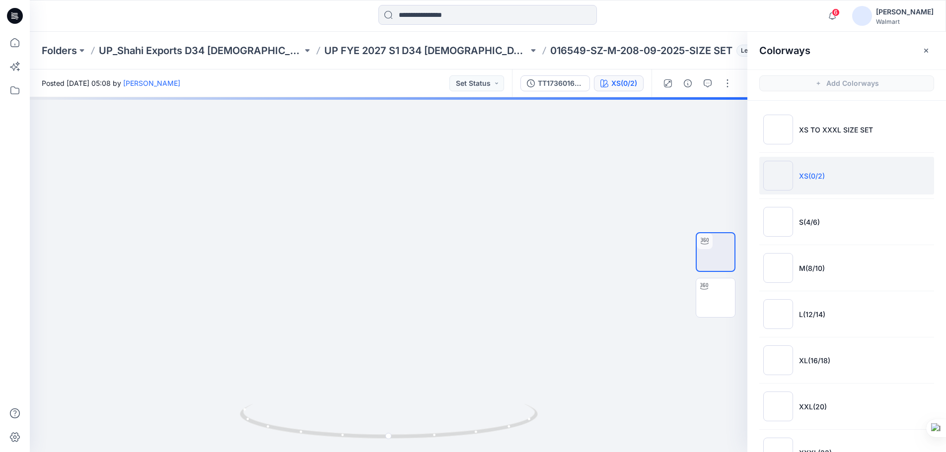
click at [815, 177] on p "XS(0/2)" at bounding box center [812, 176] width 26 height 10
drag, startPoint x: 823, startPoint y: 177, endPoint x: 794, endPoint y: 183, distance: 29.4
click at [799, 181] on p "XS(0/2)" at bounding box center [812, 176] width 26 height 10
copy p "XS(0/2)"
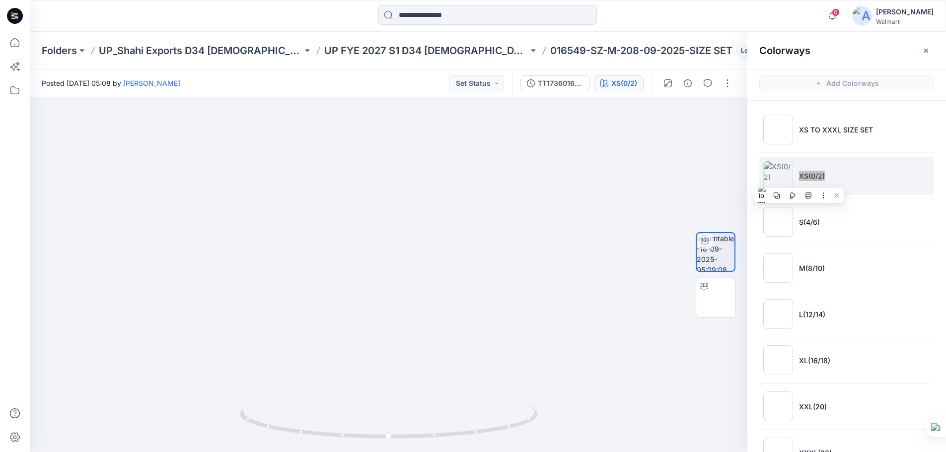
scroll to position [34, 0]
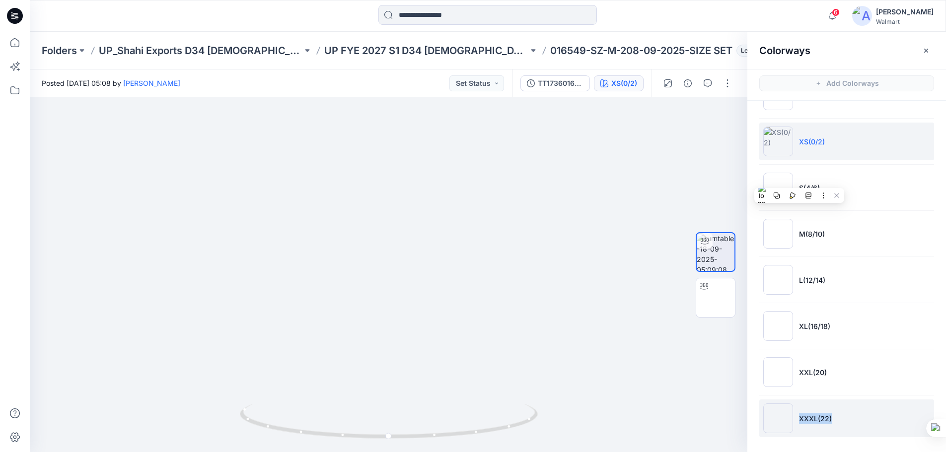
drag, startPoint x: 800, startPoint y: 420, endPoint x: 833, endPoint y: 420, distance: 32.8
click at [833, 420] on li "XXXL(22)" at bounding box center [846, 419] width 175 height 38
copy p "XXXL(22)"
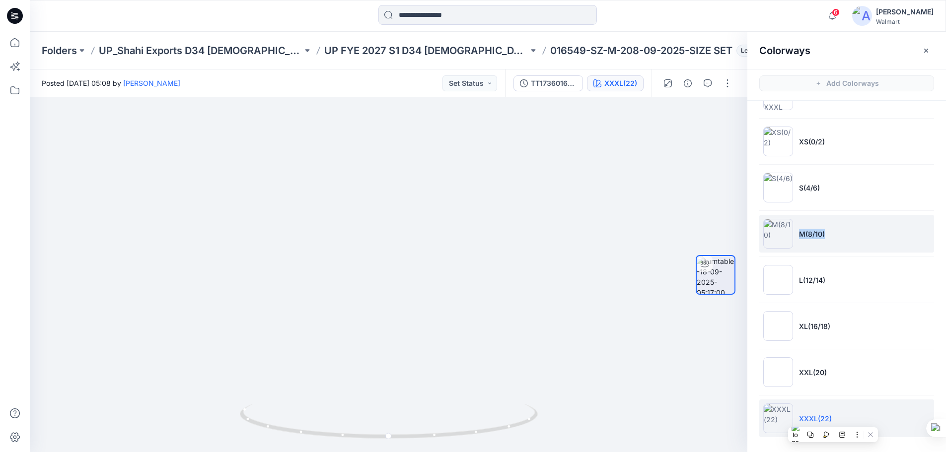
drag, startPoint x: 798, startPoint y: 235, endPoint x: 827, endPoint y: 238, distance: 28.5
click at [827, 237] on li "M(8/10)" at bounding box center [846, 234] width 175 height 38
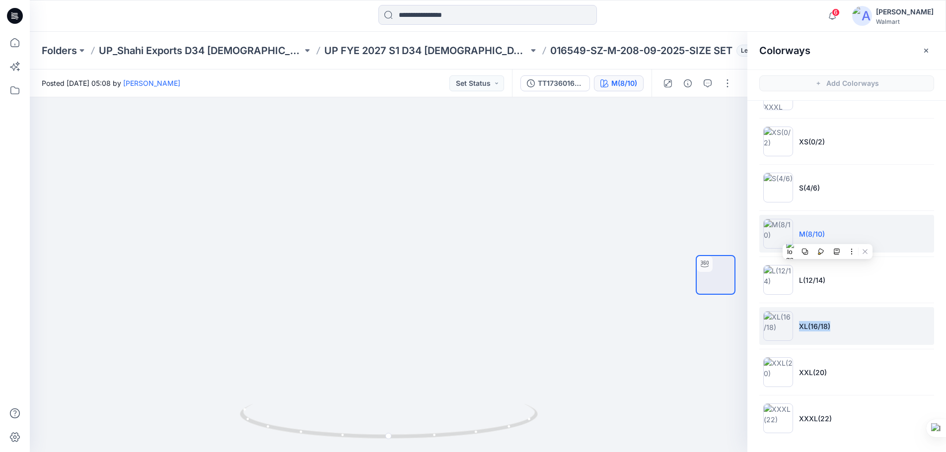
drag, startPoint x: 798, startPoint y: 327, endPoint x: 822, endPoint y: 331, distance: 24.2
click at [828, 330] on p "XL(16/18)" at bounding box center [814, 326] width 31 height 10
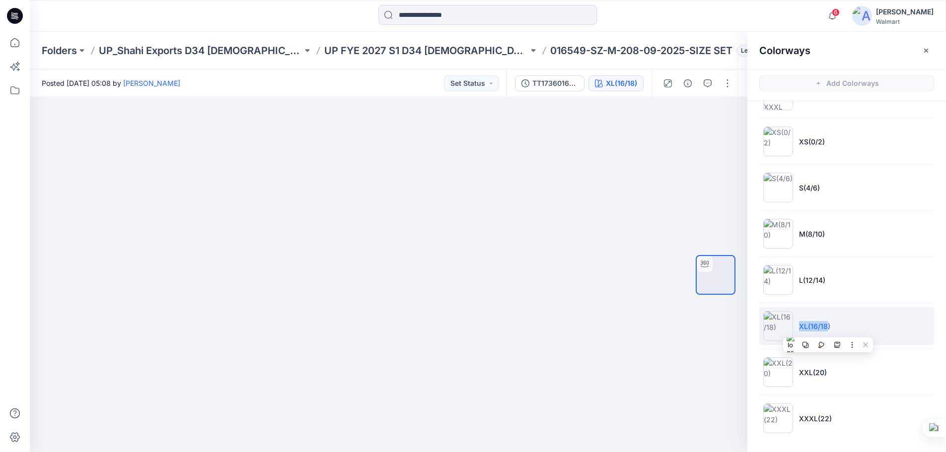
copy p "XL(16/18"
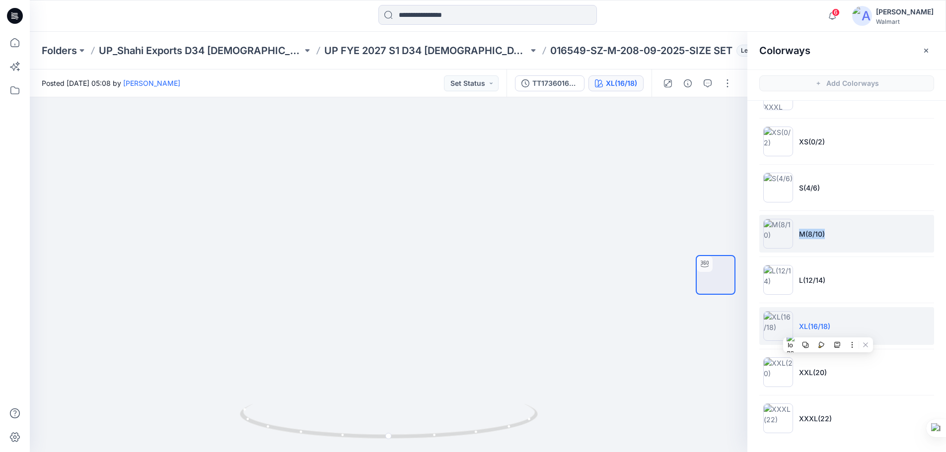
drag, startPoint x: 799, startPoint y: 234, endPoint x: 825, endPoint y: 234, distance: 25.8
click at [825, 234] on li "M(8/10)" at bounding box center [846, 234] width 175 height 38
copy p "M(8/10)"
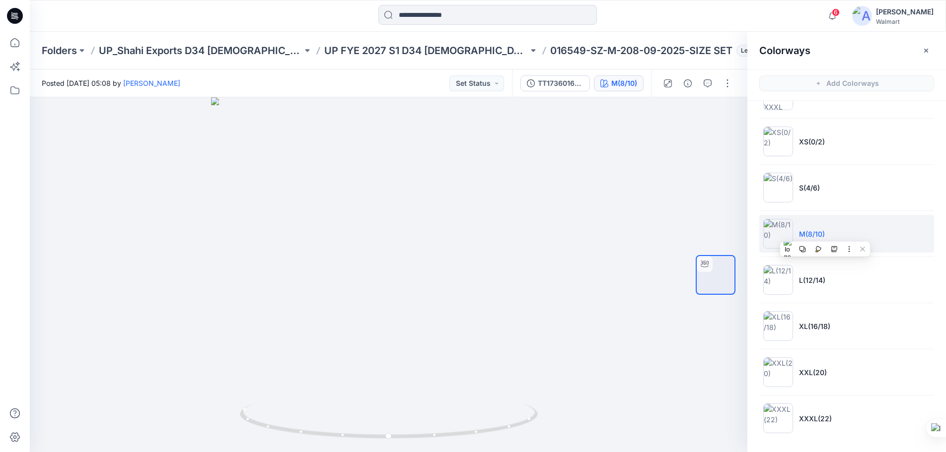
click at [15, 19] on icon at bounding box center [15, 16] width 16 height 16
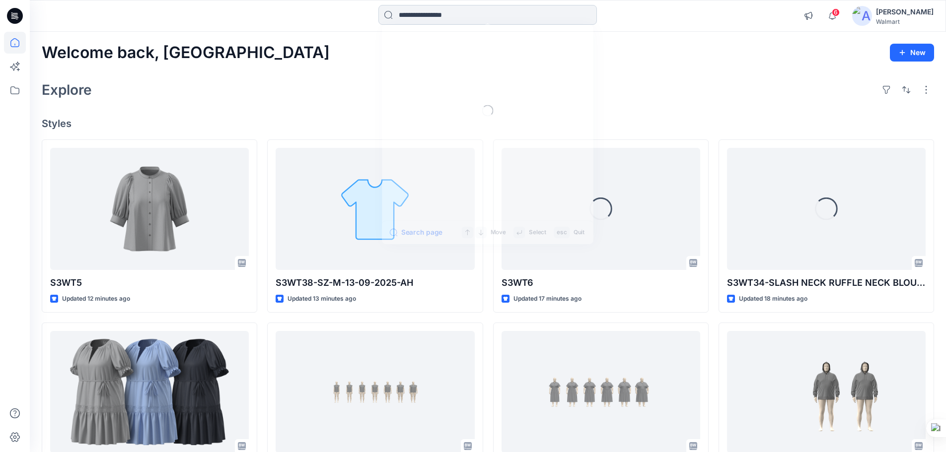
click at [445, 14] on input at bounding box center [487, 15] width 218 height 20
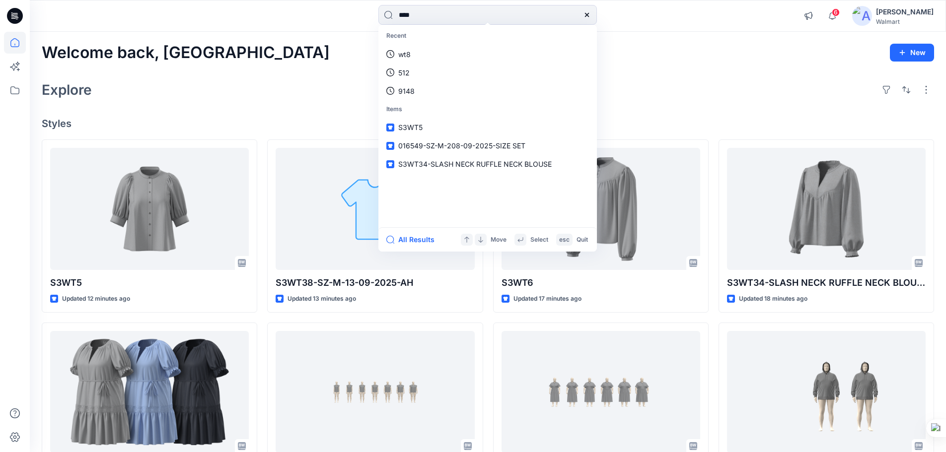
type input "****"
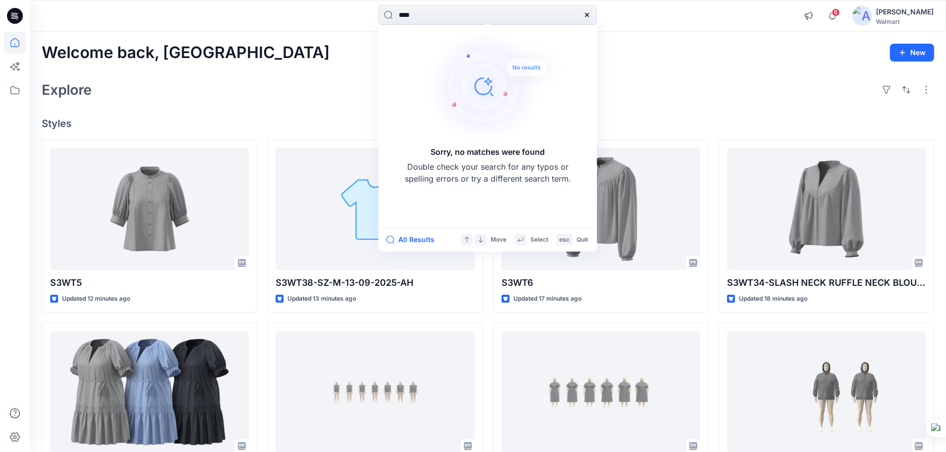
click at [180, 102] on div "Welcome back, Rahul New Explore Styles S3WT5 Updated 12 minutes ago PWD6_TIERED…" at bounding box center [488, 379] width 916 height 695
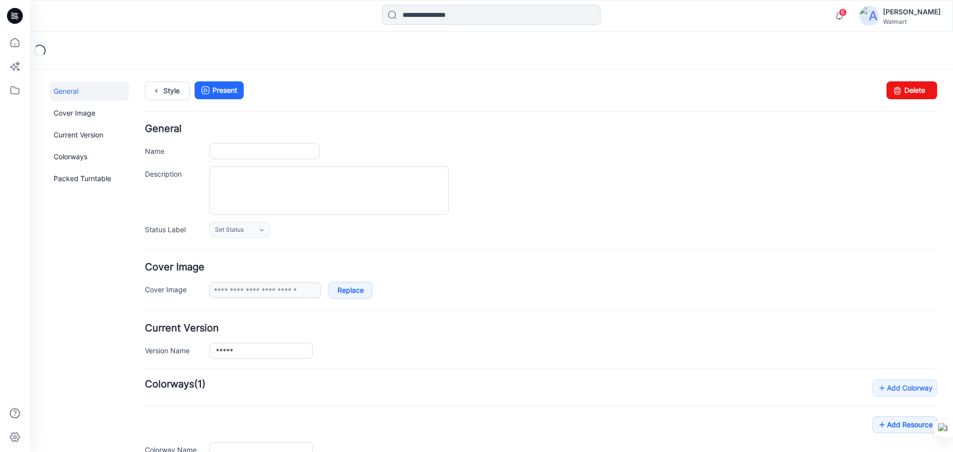
type input "*****"
type input "**********"
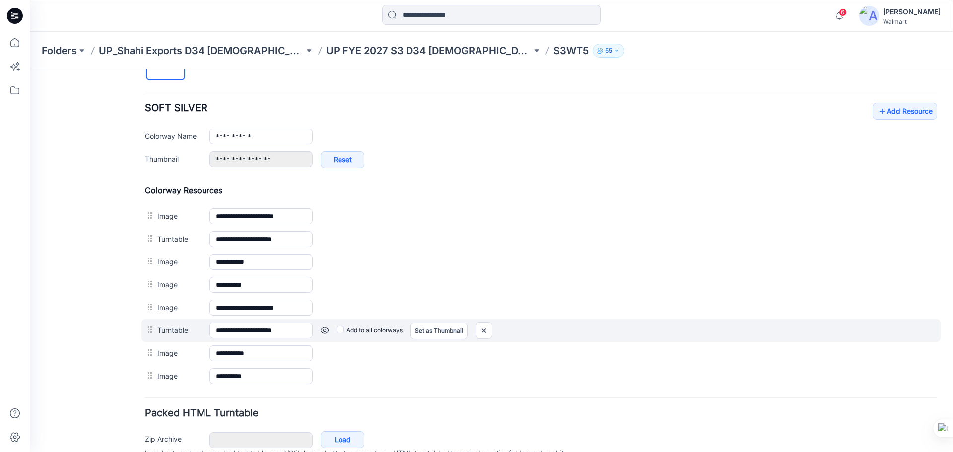
scroll to position [397, 0]
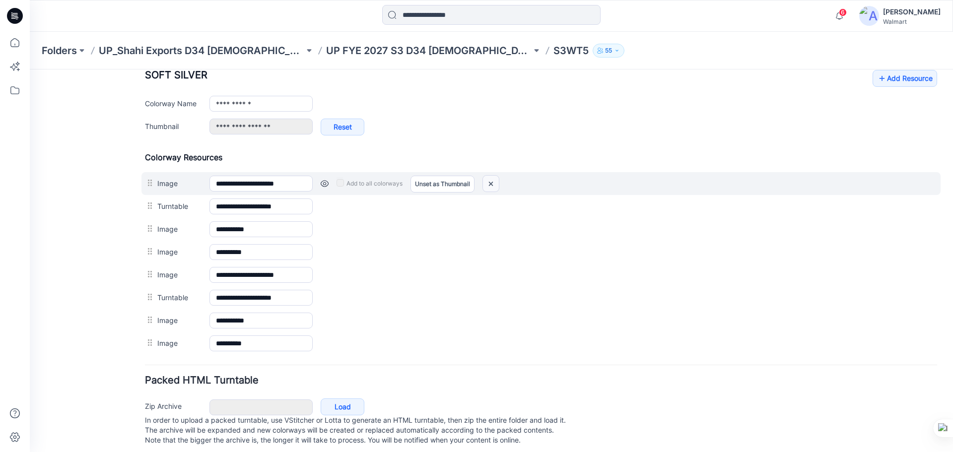
click at [493, 183] on img at bounding box center [491, 184] width 16 height 16
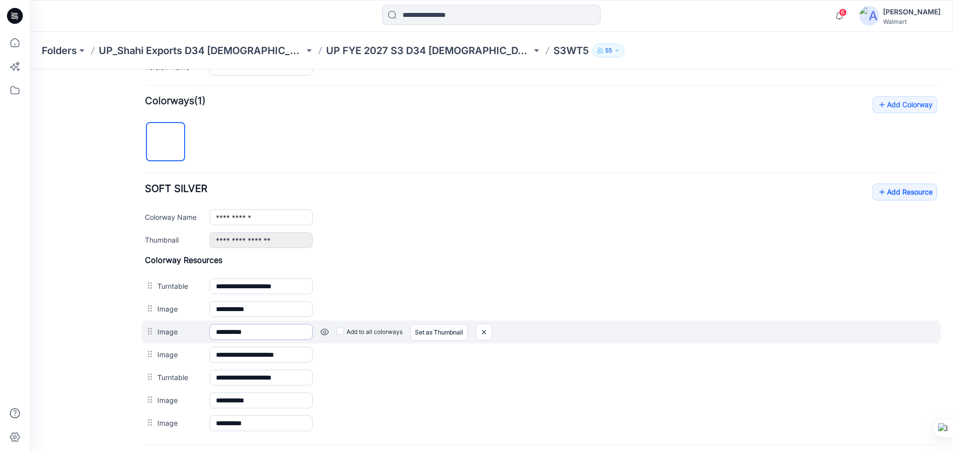
scroll to position [380, 0]
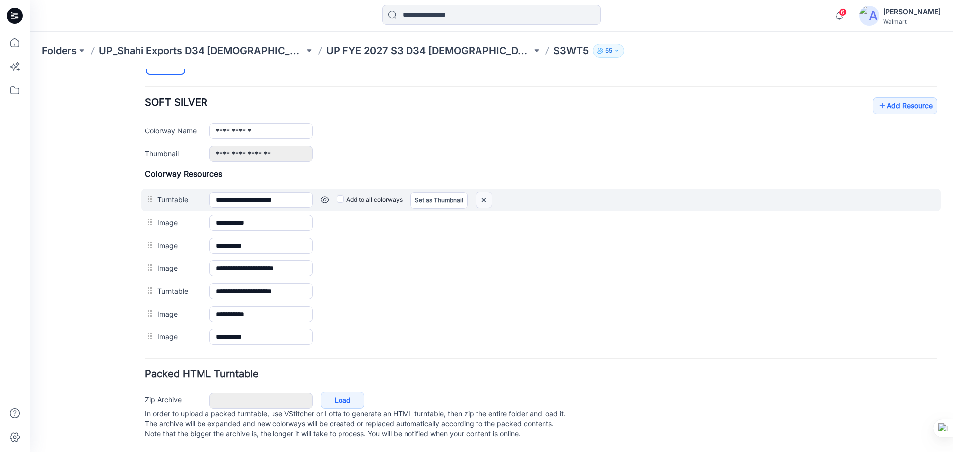
click at [487, 193] on img at bounding box center [484, 200] width 16 height 16
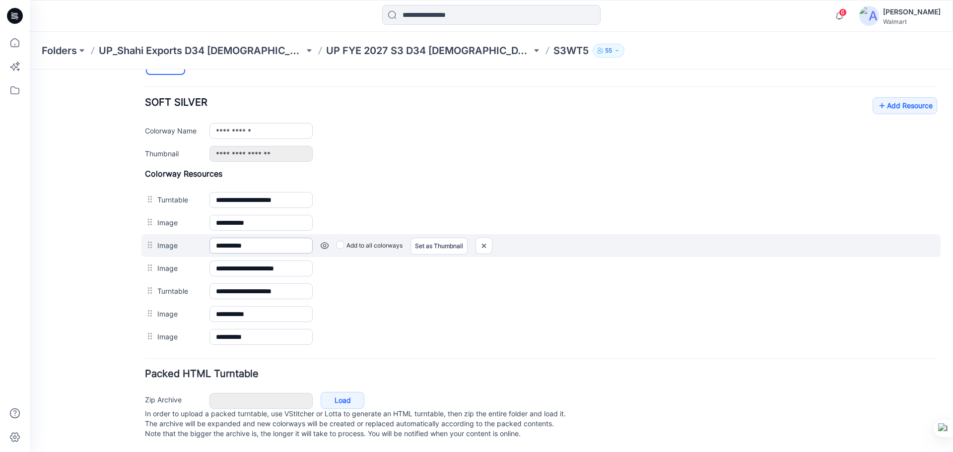
scroll to position [357, 0]
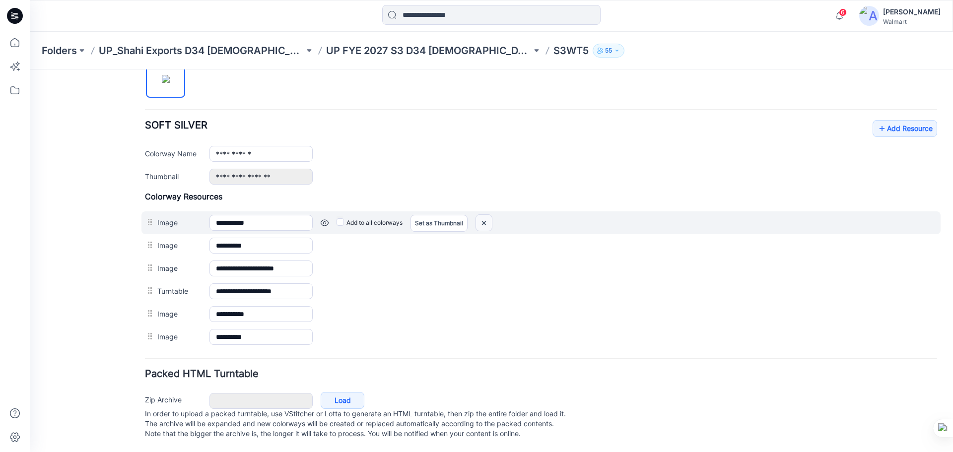
click at [490, 215] on img at bounding box center [484, 223] width 16 height 16
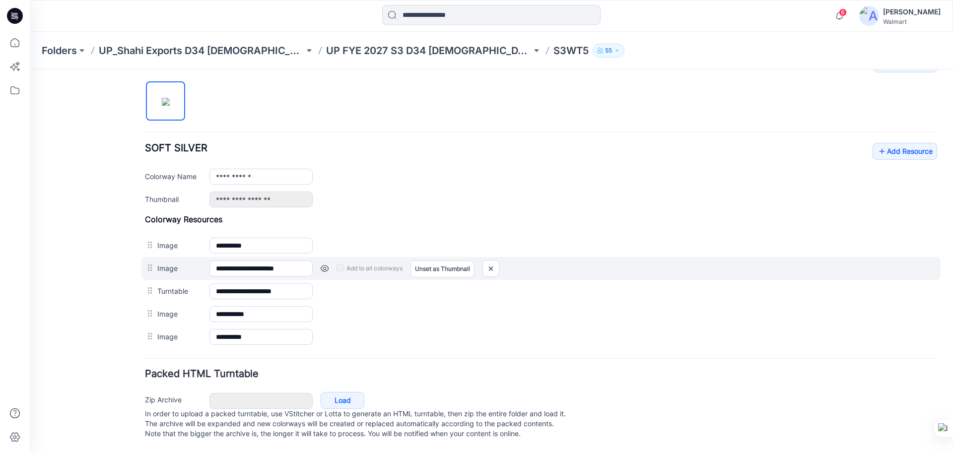
scroll to position [334, 0]
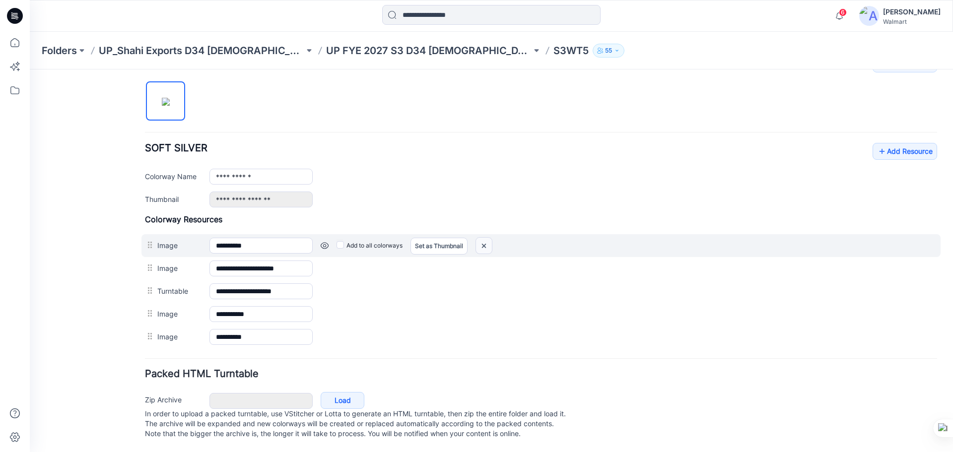
click at [489, 238] on img at bounding box center [484, 246] width 16 height 16
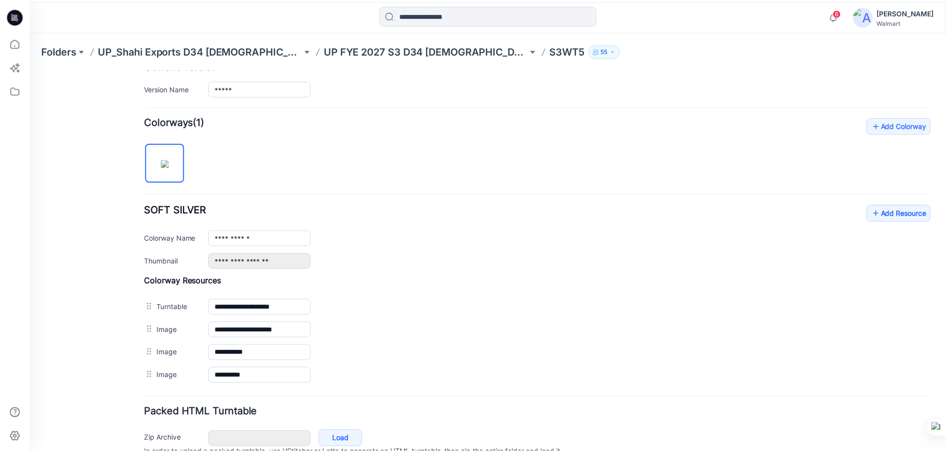
scroll to position [311, 0]
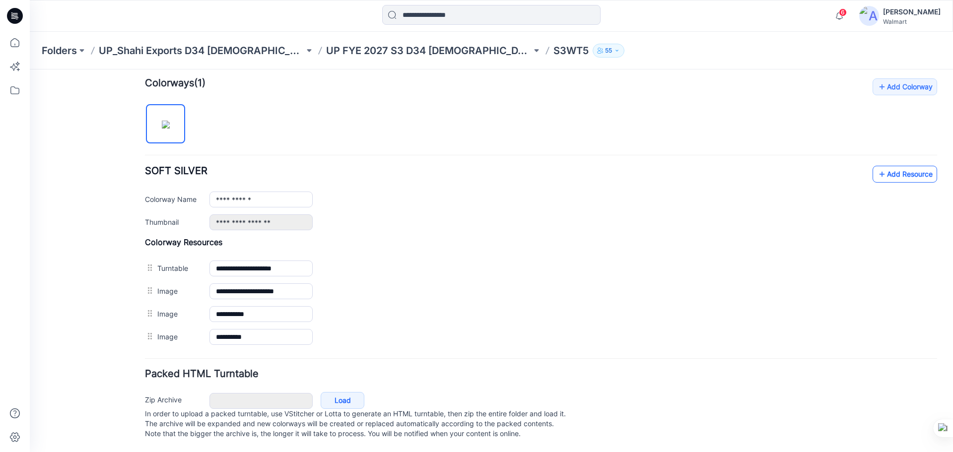
click at [892, 166] on link "Add Resource" at bounding box center [905, 174] width 65 height 17
click at [883, 166] on link "Add Resource" at bounding box center [905, 174] width 65 height 17
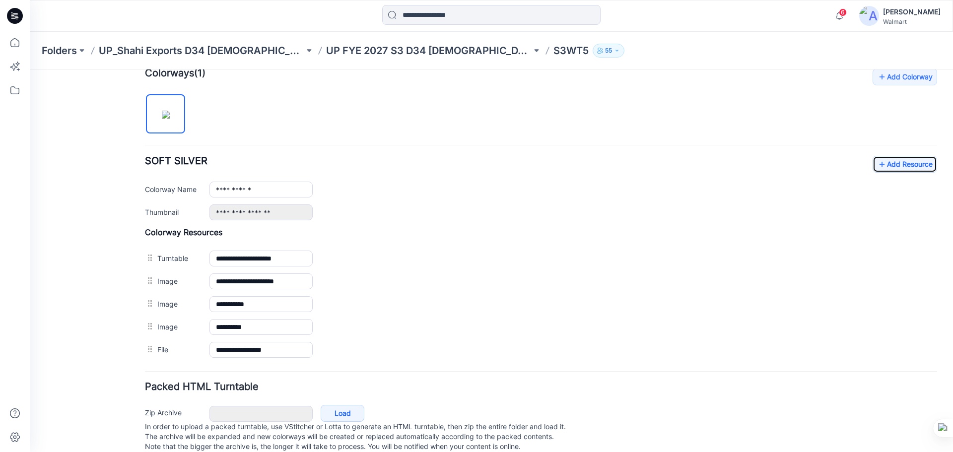
click at [13, 15] on icon at bounding box center [12, 15] width 3 height 0
